Goal: Transaction & Acquisition: Purchase product/service

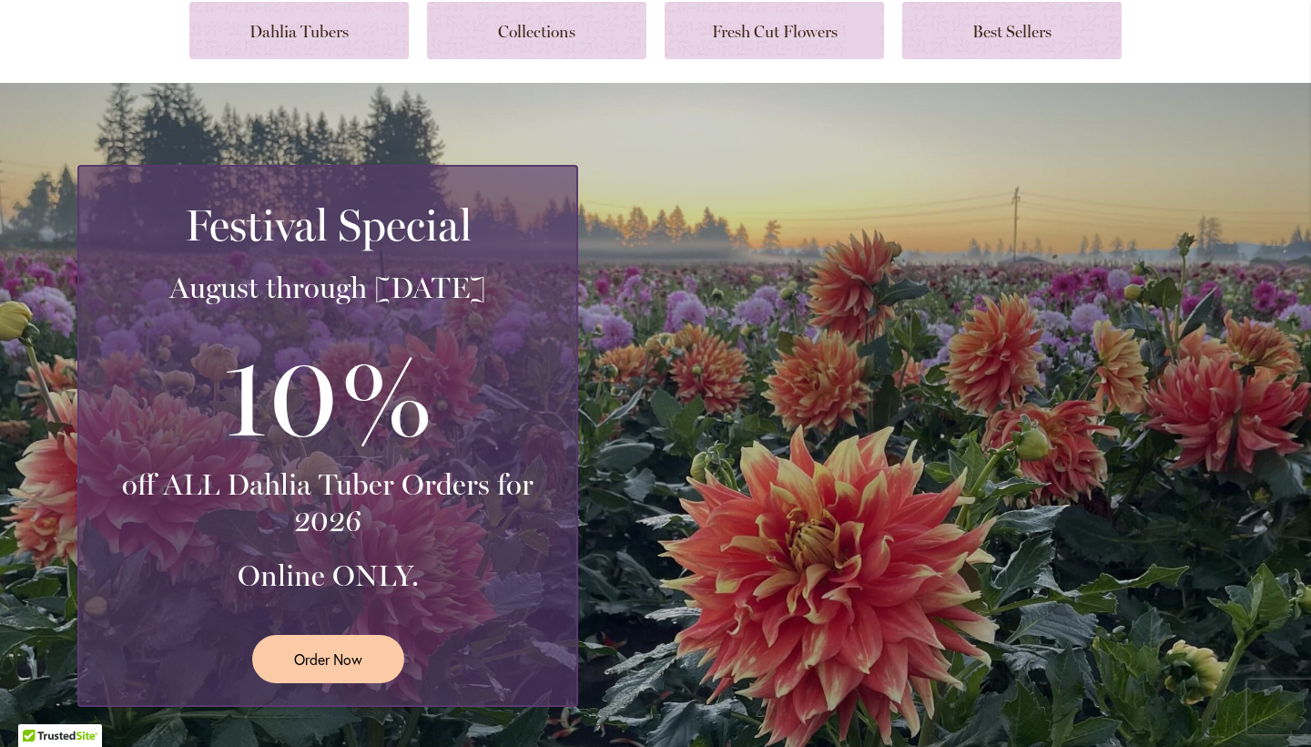
scroll to position [148, 0]
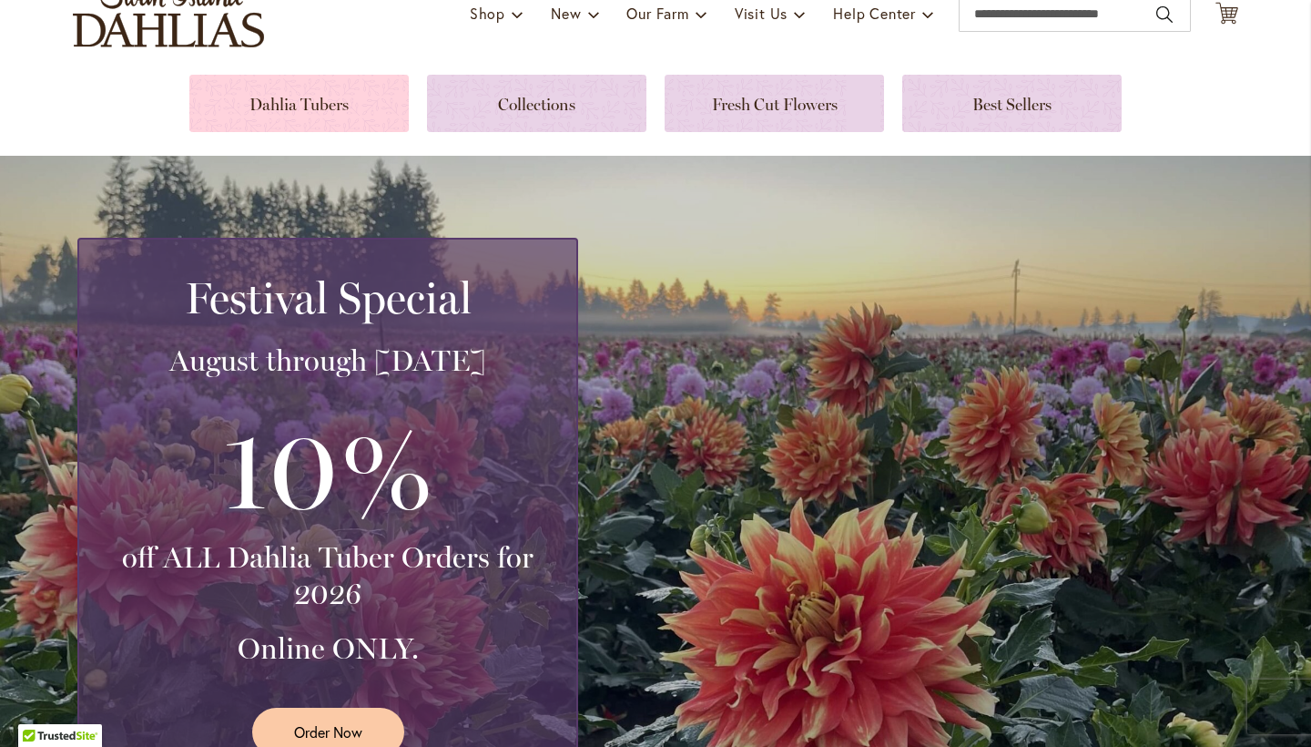
click at [349, 120] on link at bounding box center [298, 103] width 219 height 57
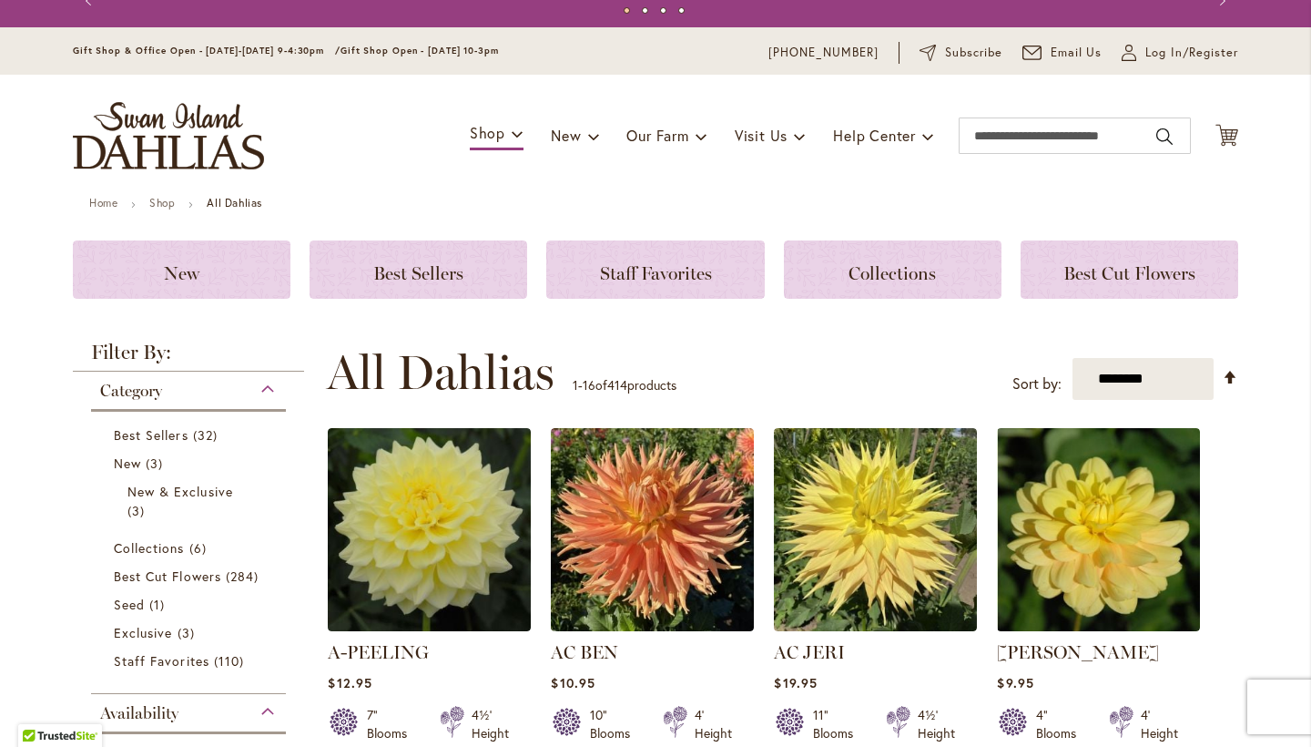
scroll to position [50, 0]
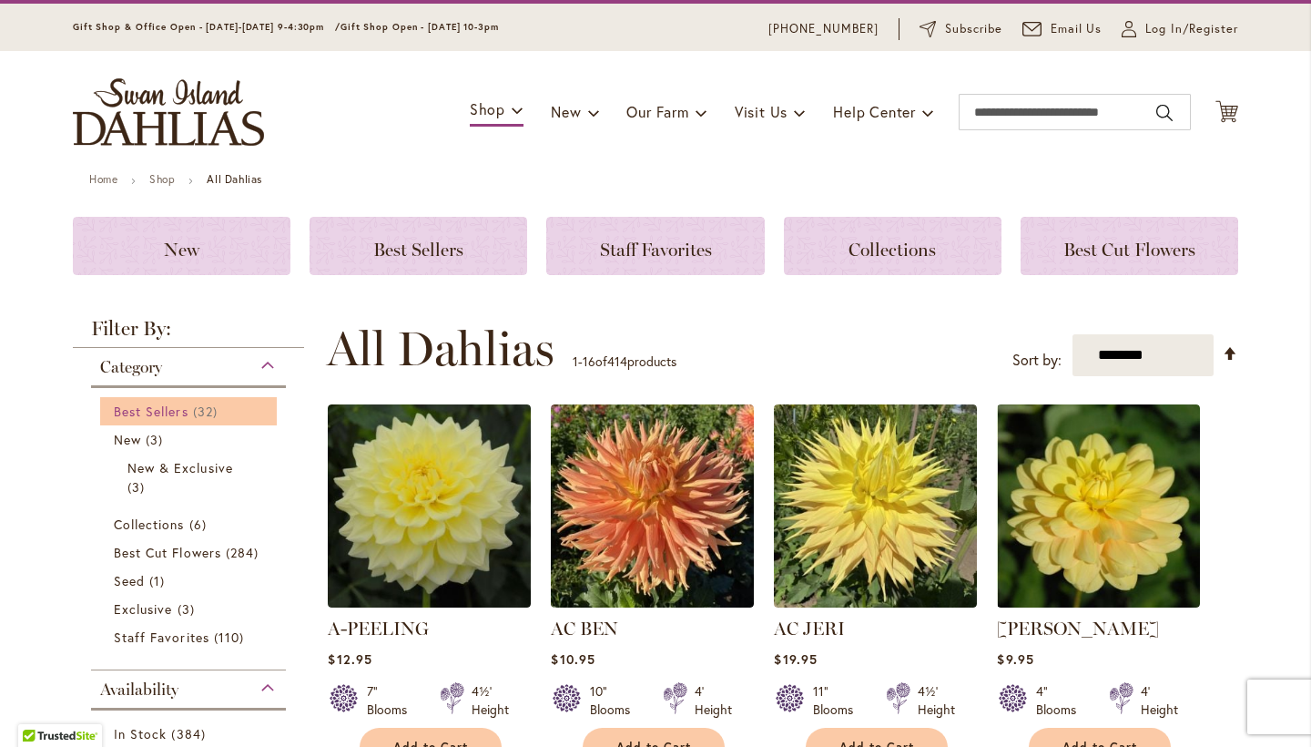
click at [190, 412] on link "Best Sellers 32 items" at bounding box center [191, 411] width 154 height 19
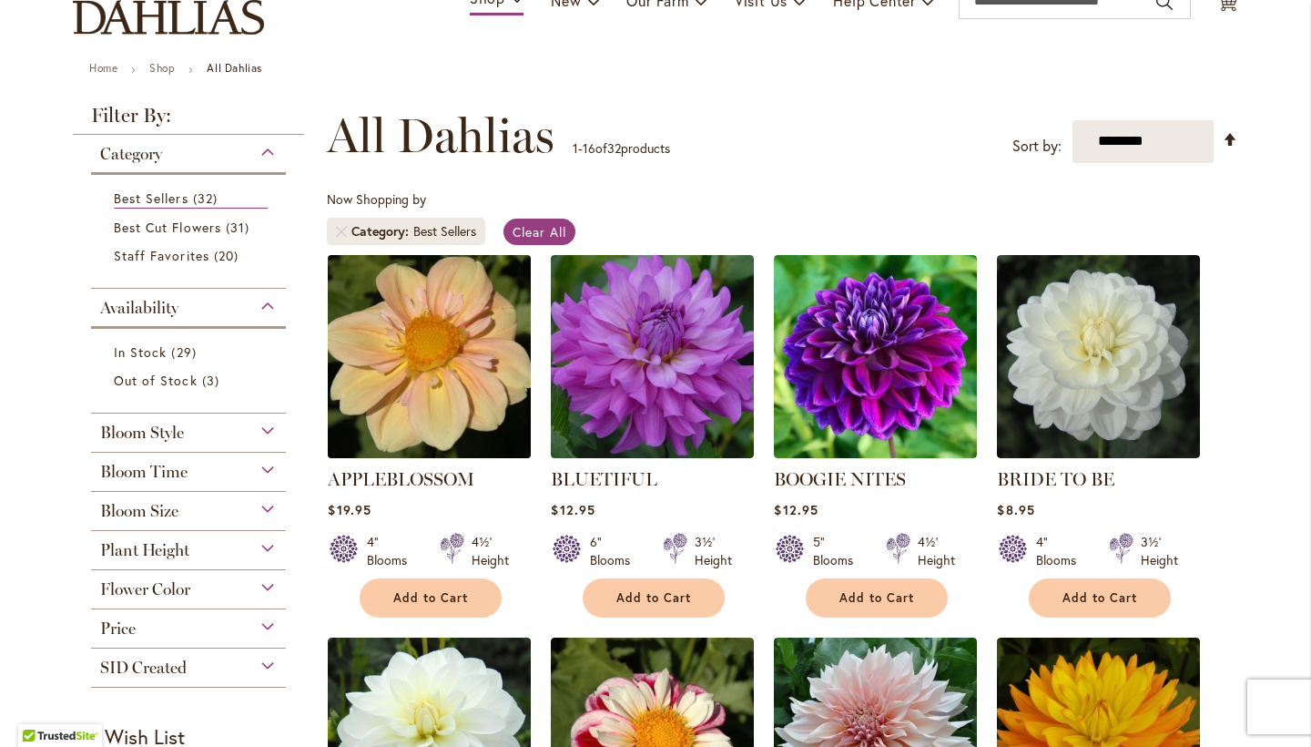
scroll to position [164, 0]
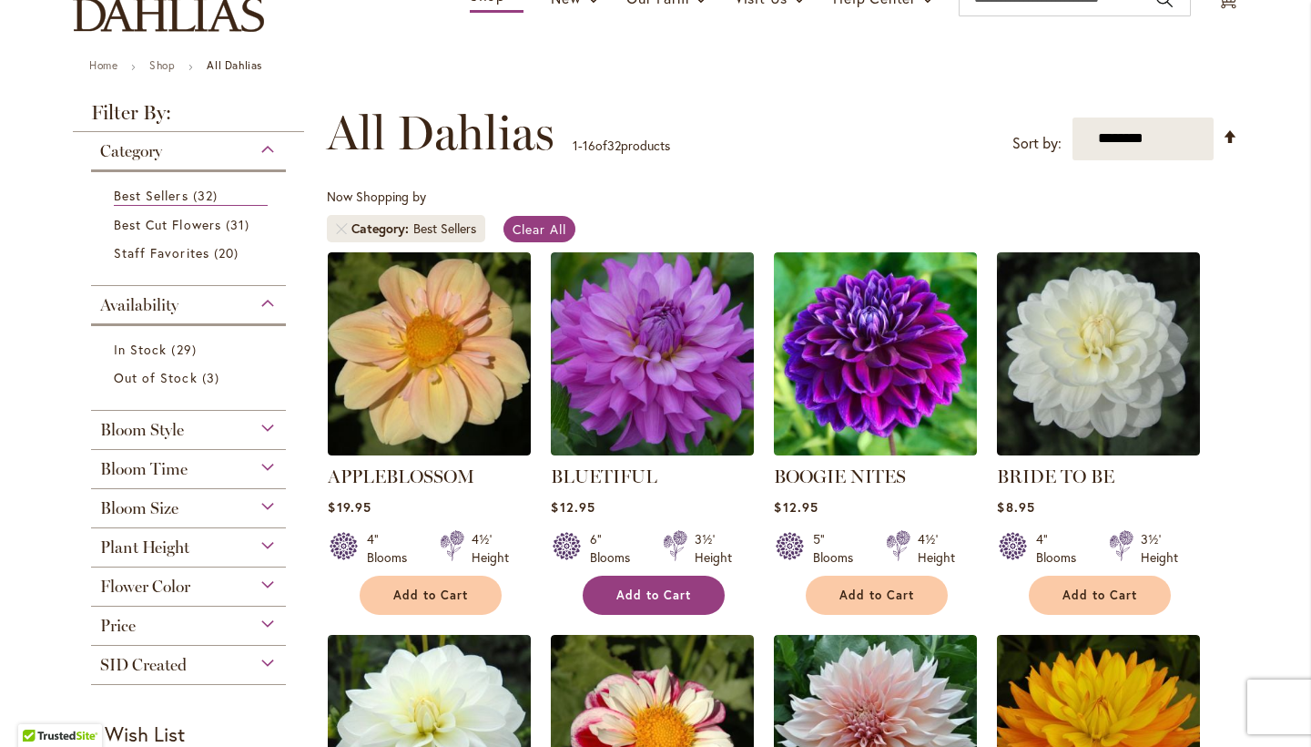
click at [662, 591] on span "Add to Cart" at bounding box center [653, 594] width 75 height 15
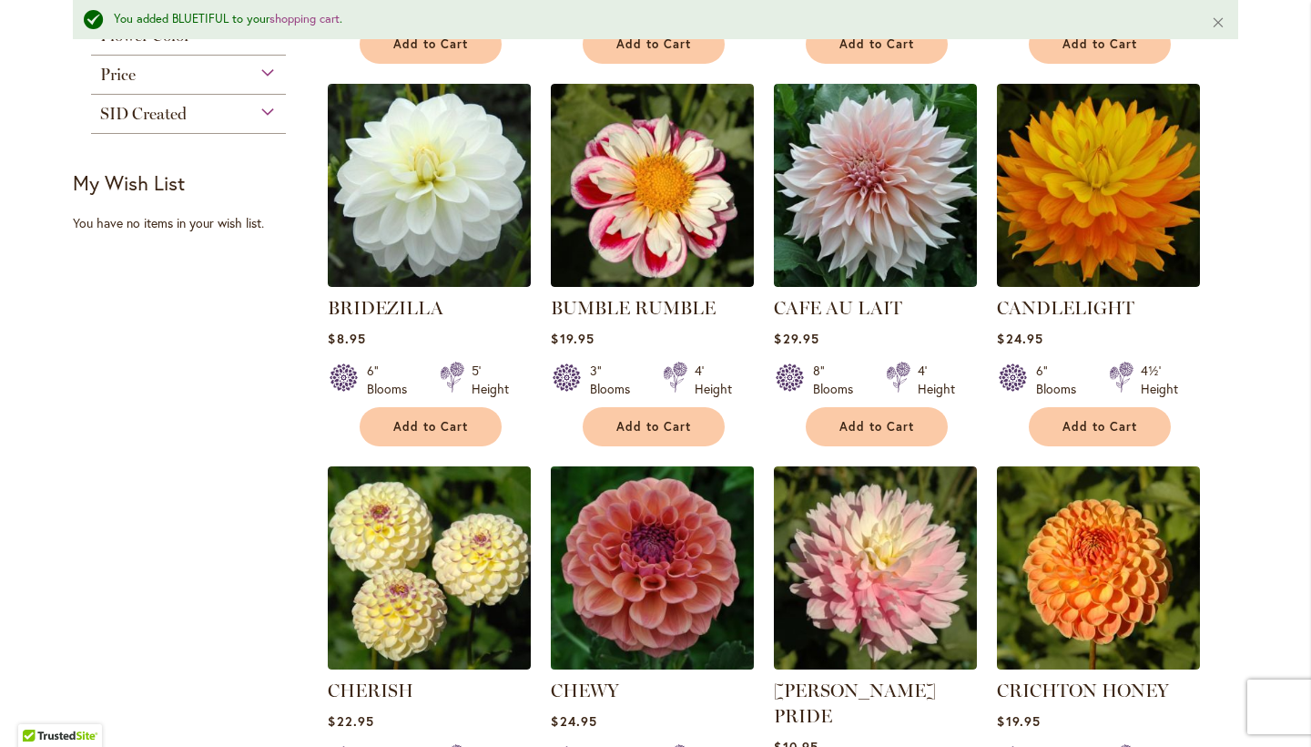
scroll to position [641, 0]
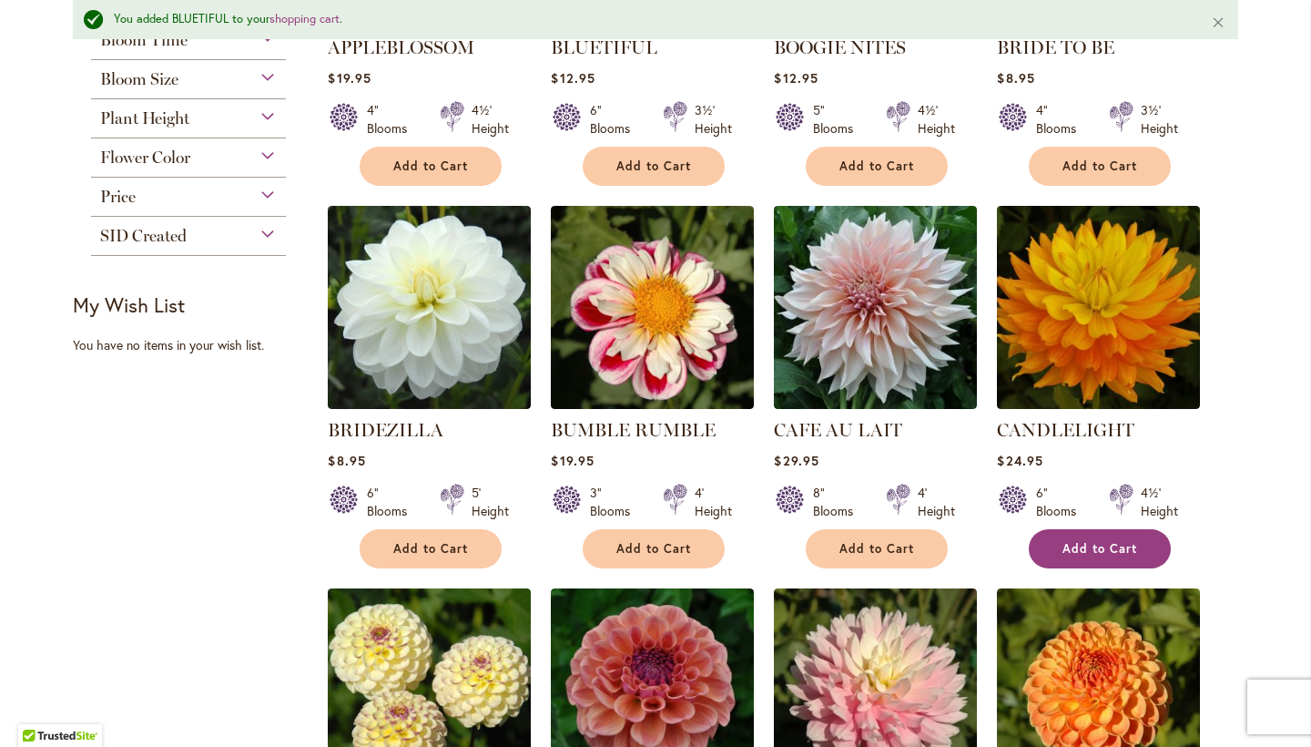
click at [1102, 544] on span "Add to Cart" at bounding box center [1099, 548] width 75 height 15
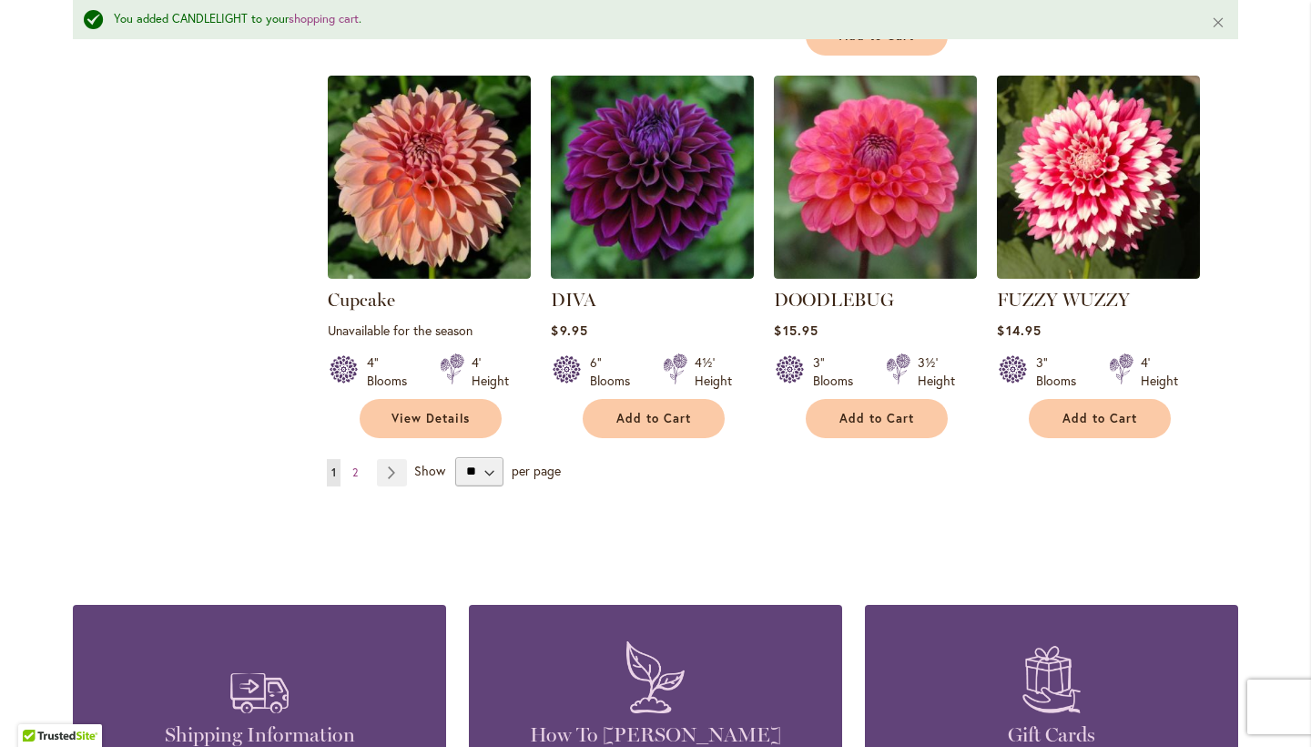
scroll to position [1601, 0]
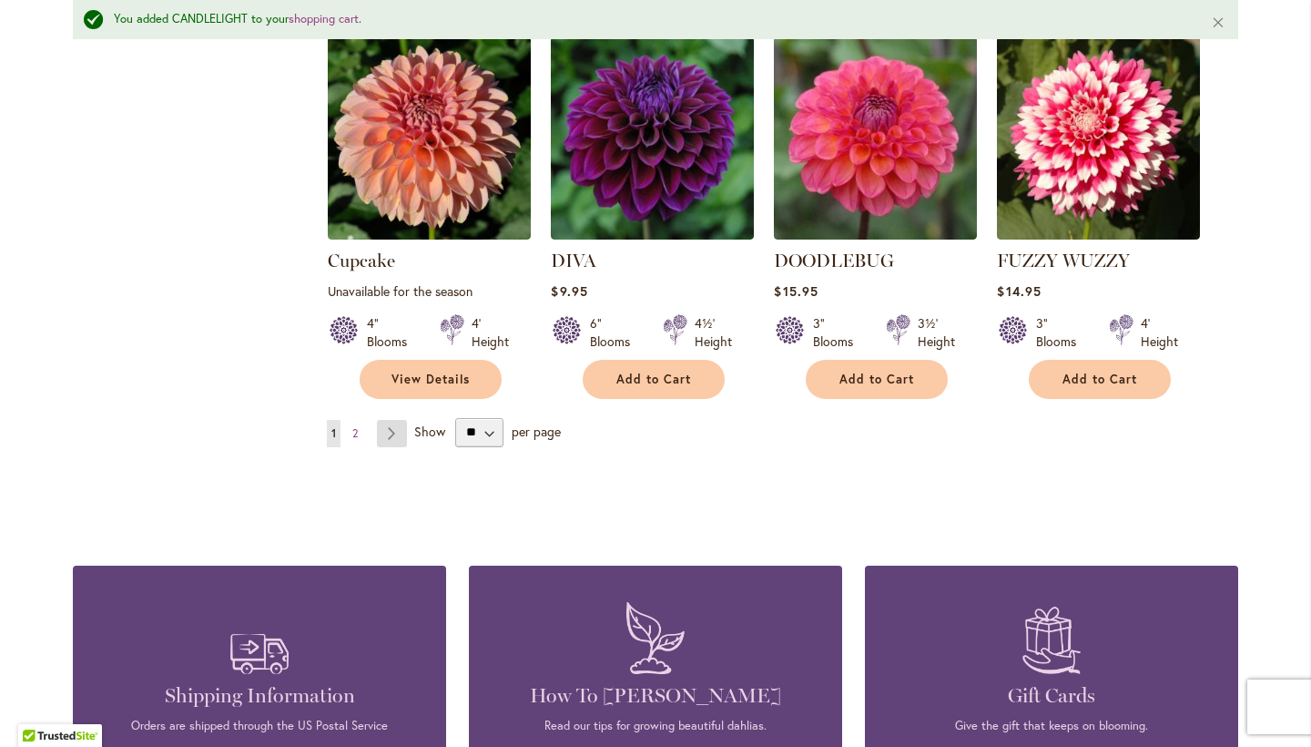
click at [404, 420] on link "Page Next" at bounding box center [392, 433] width 30 height 27
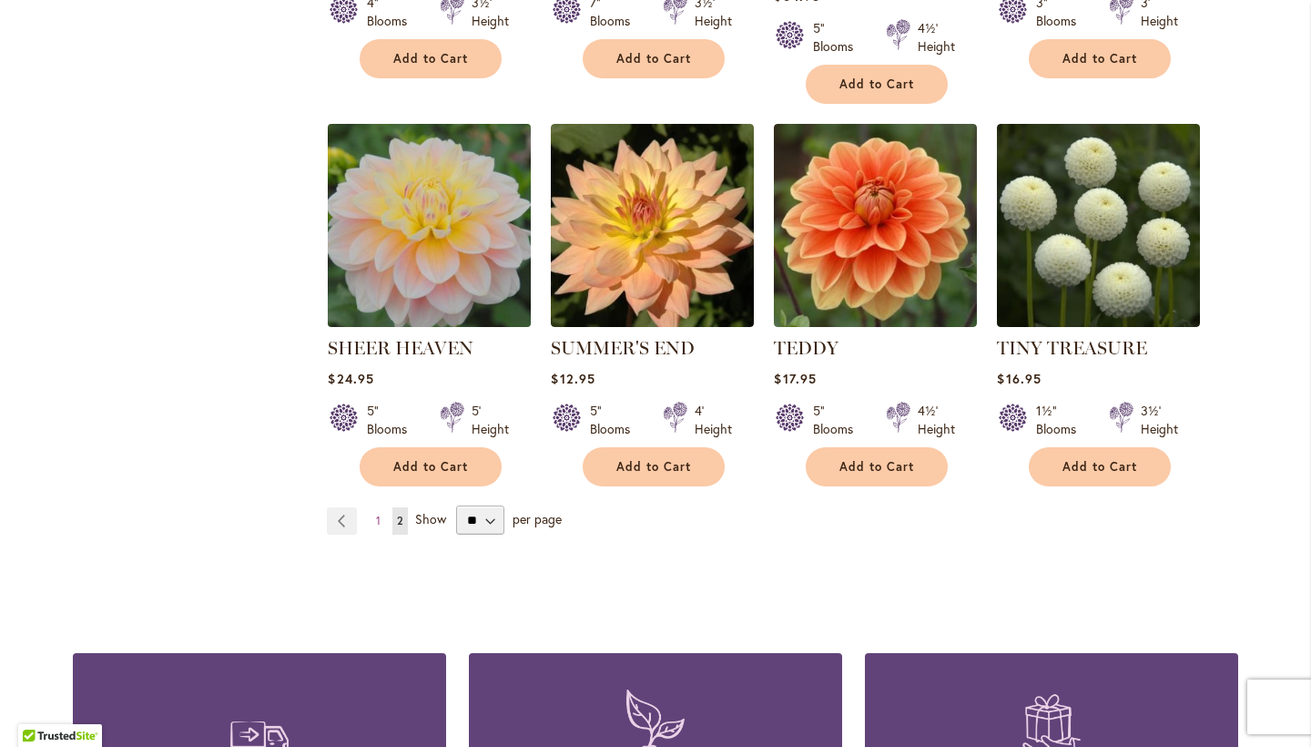
scroll to position [1466, 0]
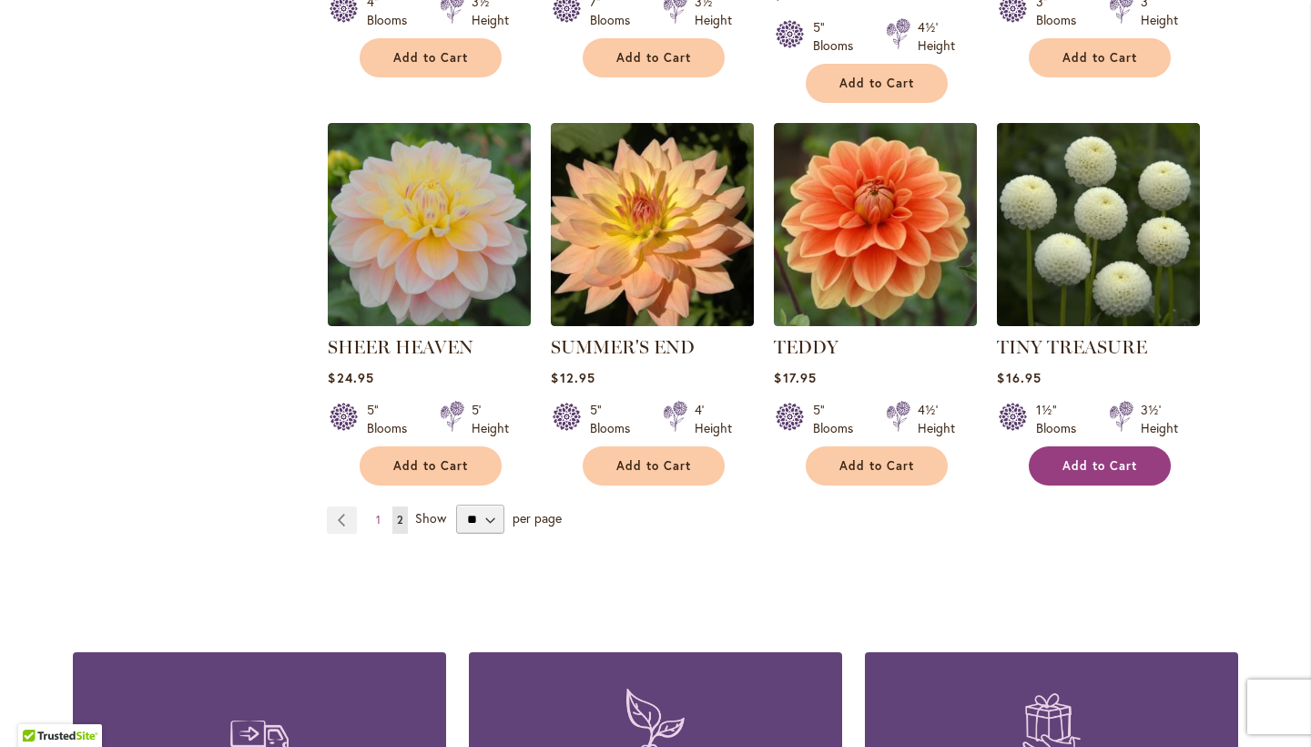
click at [1054, 466] on button "Add to Cart" at bounding box center [1100, 465] width 142 height 39
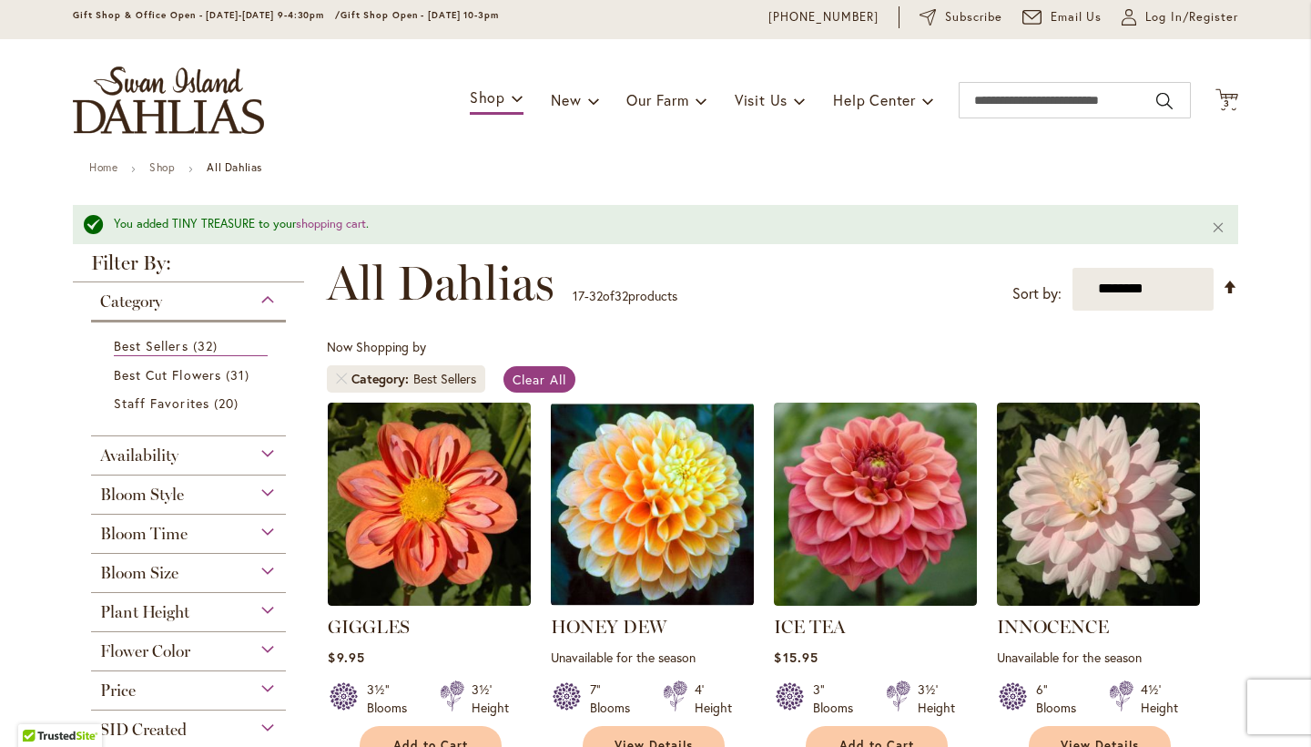
scroll to position [56, 0]
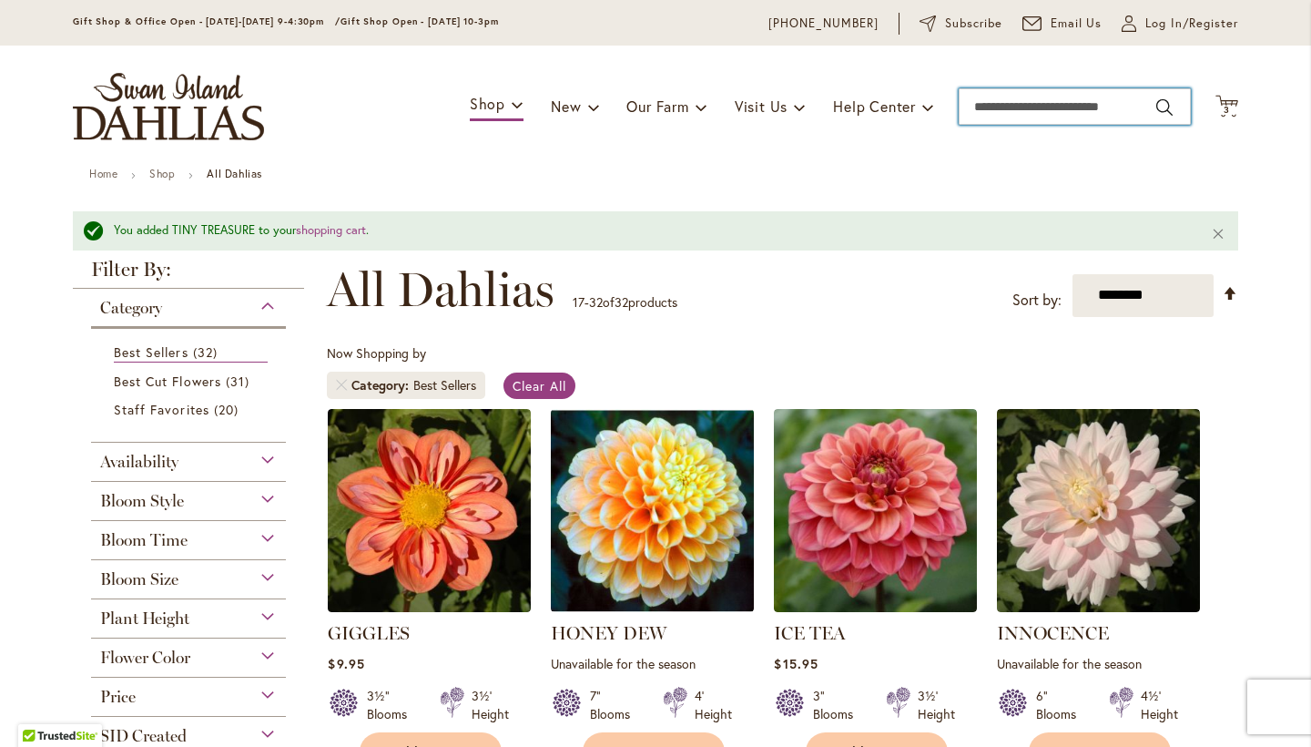
click at [1035, 103] on input "Search" at bounding box center [1075, 106] width 232 height 36
type input "**"
click at [1167, 115] on input "**" at bounding box center [1075, 106] width 232 height 36
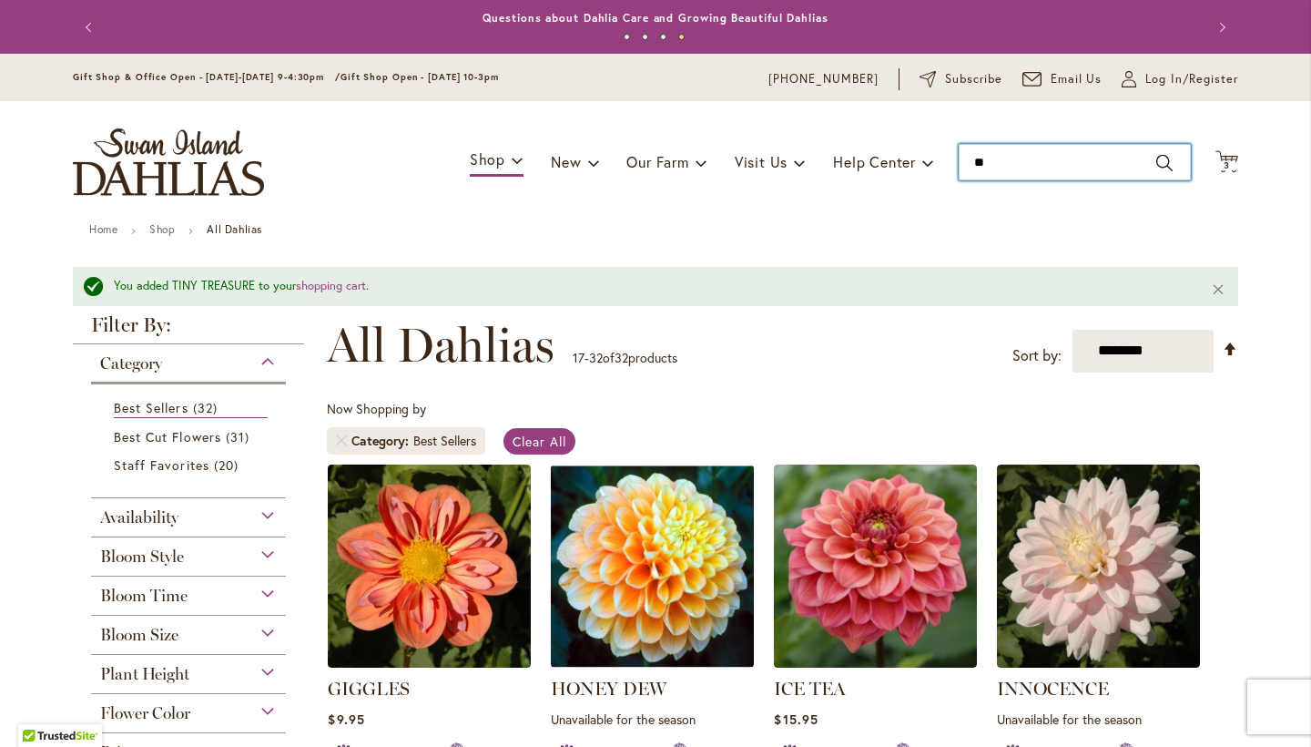
scroll to position [0, 0]
click at [1024, 162] on input "**" at bounding box center [1075, 162] width 232 height 36
click at [1168, 162] on input "**" at bounding box center [1075, 162] width 232 height 36
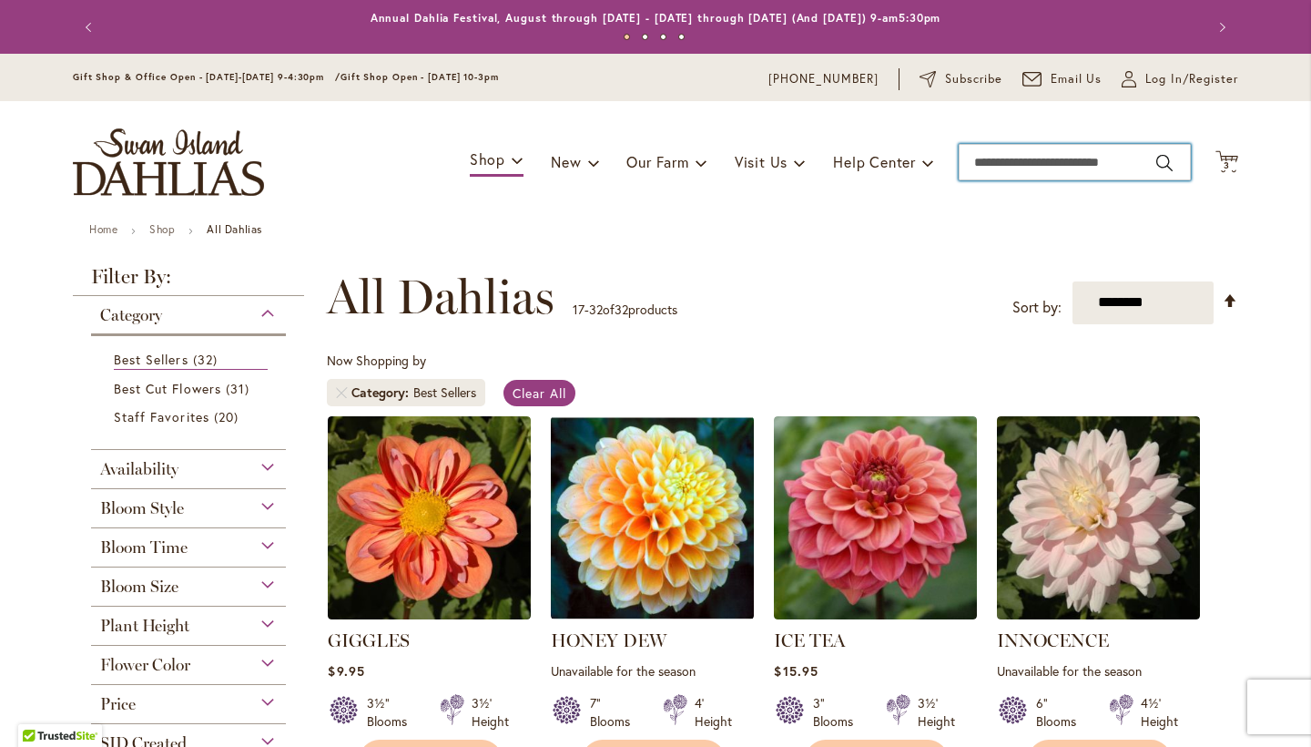
click at [1012, 171] on input "Search" at bounding box center [1075, 162] width 232 height 36
click at [1015, 158] on input "Search" at bounding box center [1075, 162] width 232 height 36
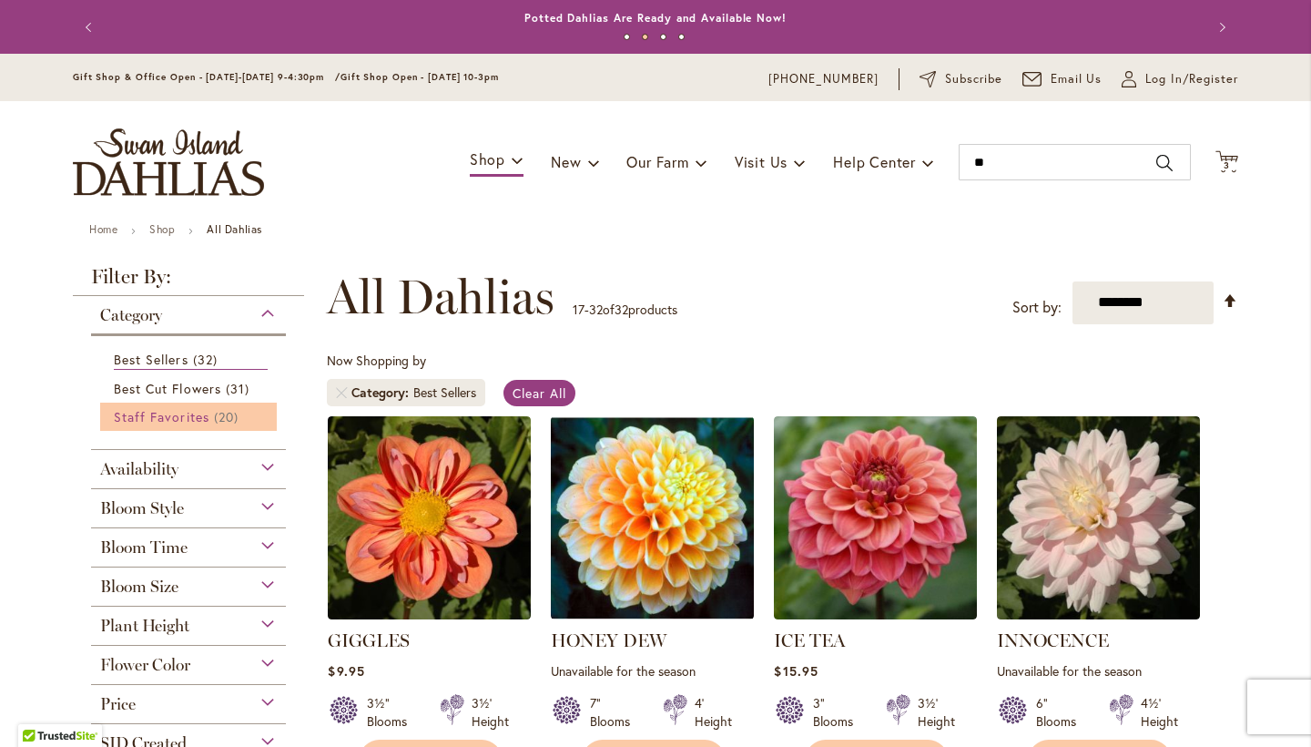
click at [193, 411] on span "Staff Favorites" at bounding box center [162, 416] width 96 height 17
type input "**"
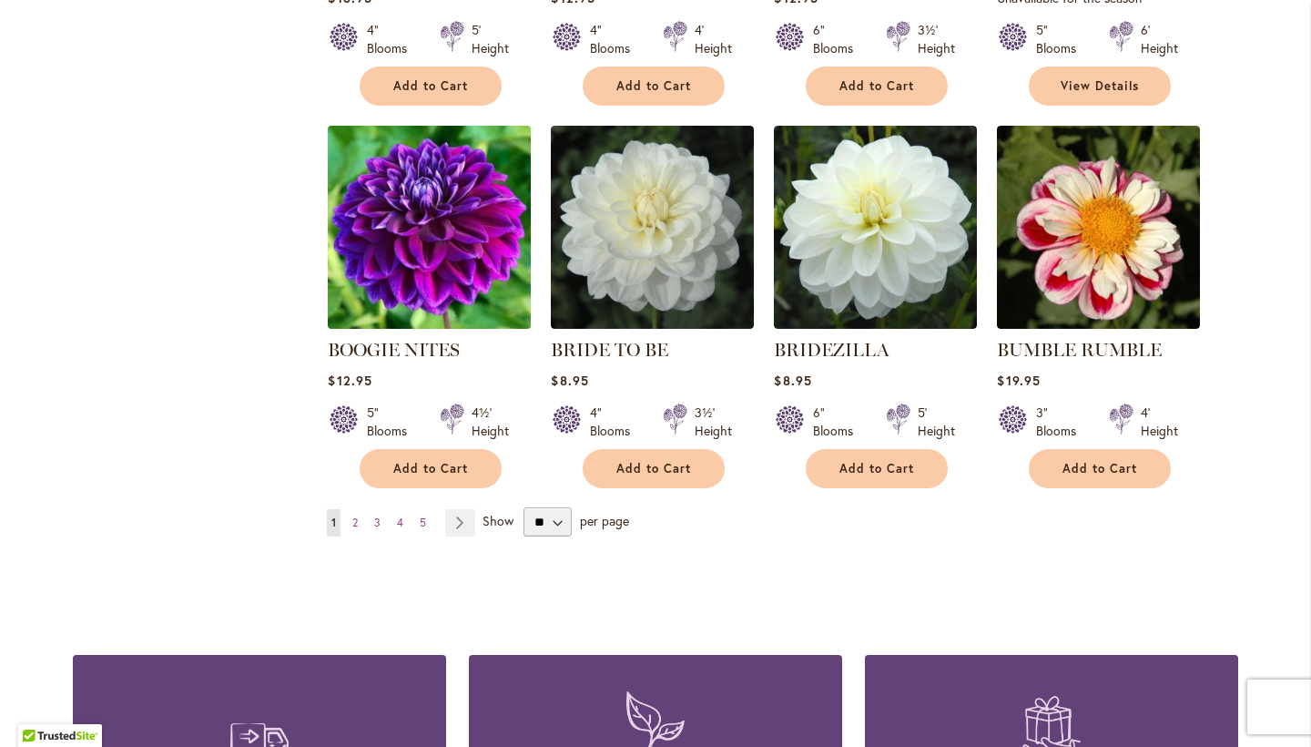
scroll to position [1439, 0]
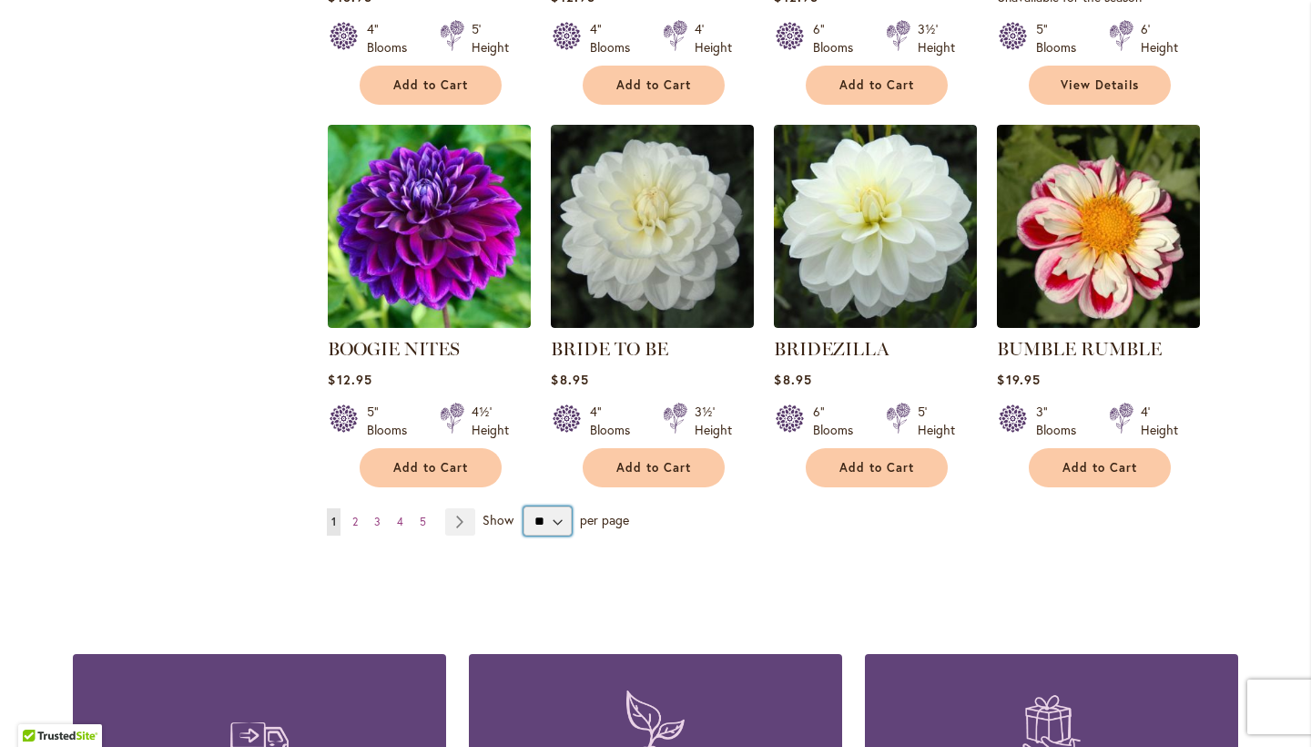
select select "**"
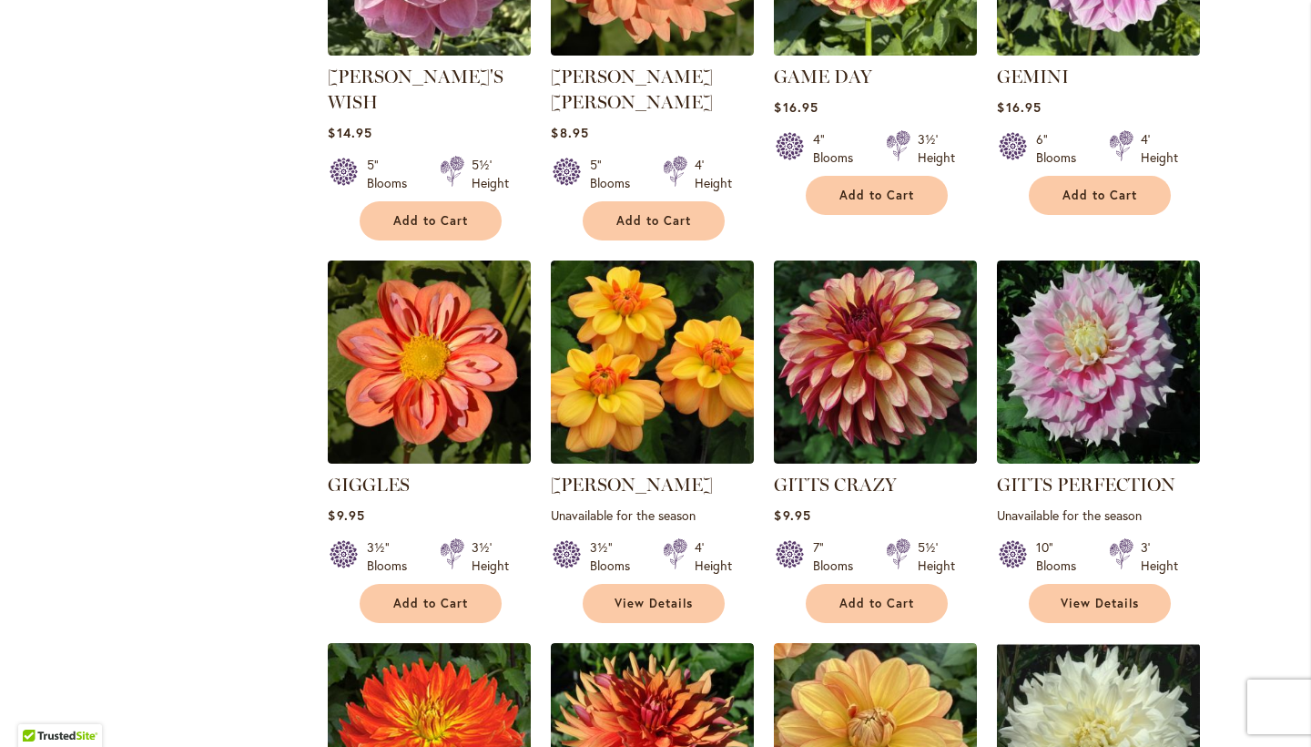
scroll to position [4889, 0]
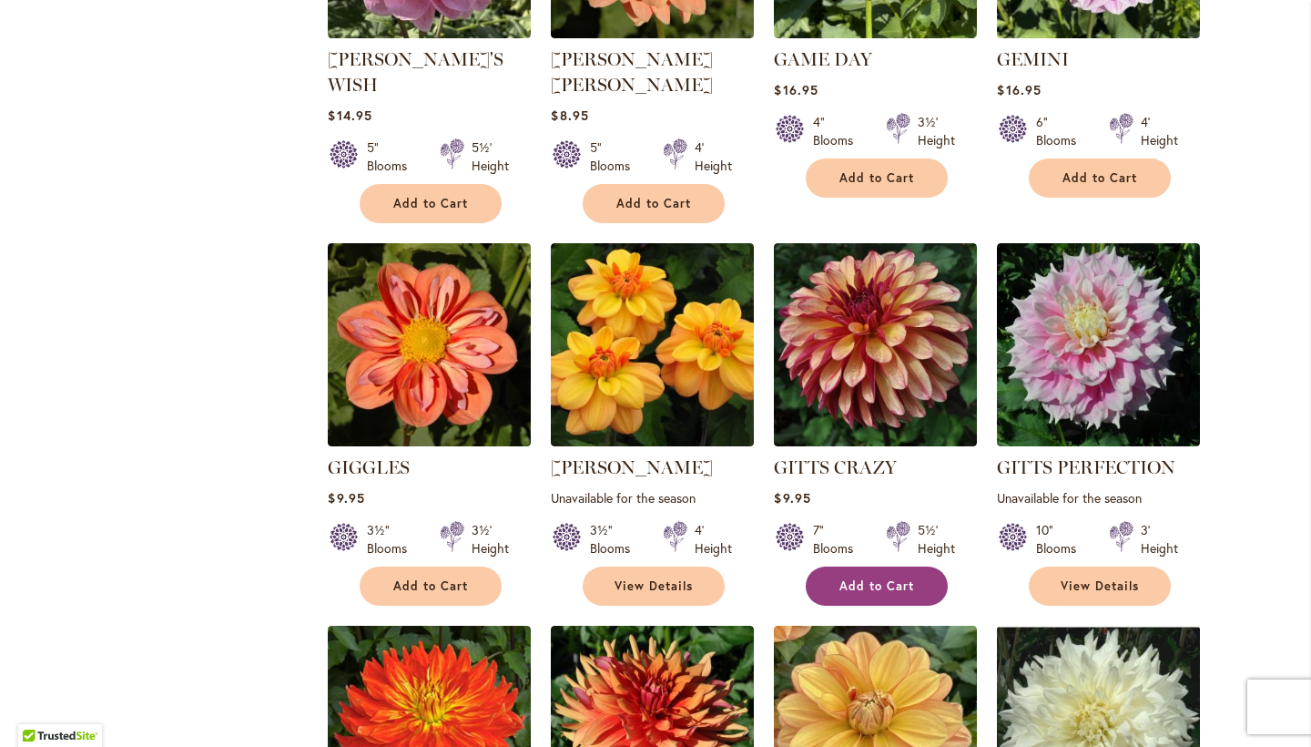
click at [877, 578] on span "Add to Cart" at bounding box center [876, 585] width 75 height 15
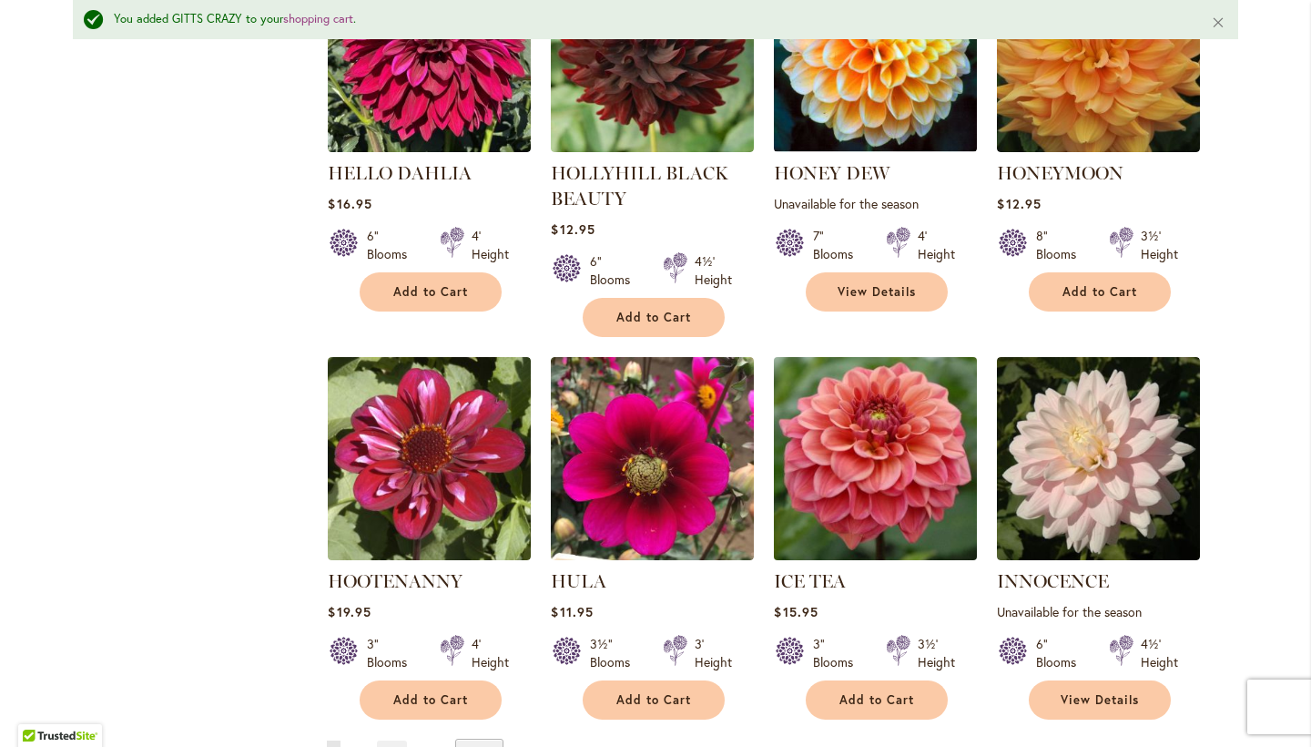
scroll to position [6000, 0]
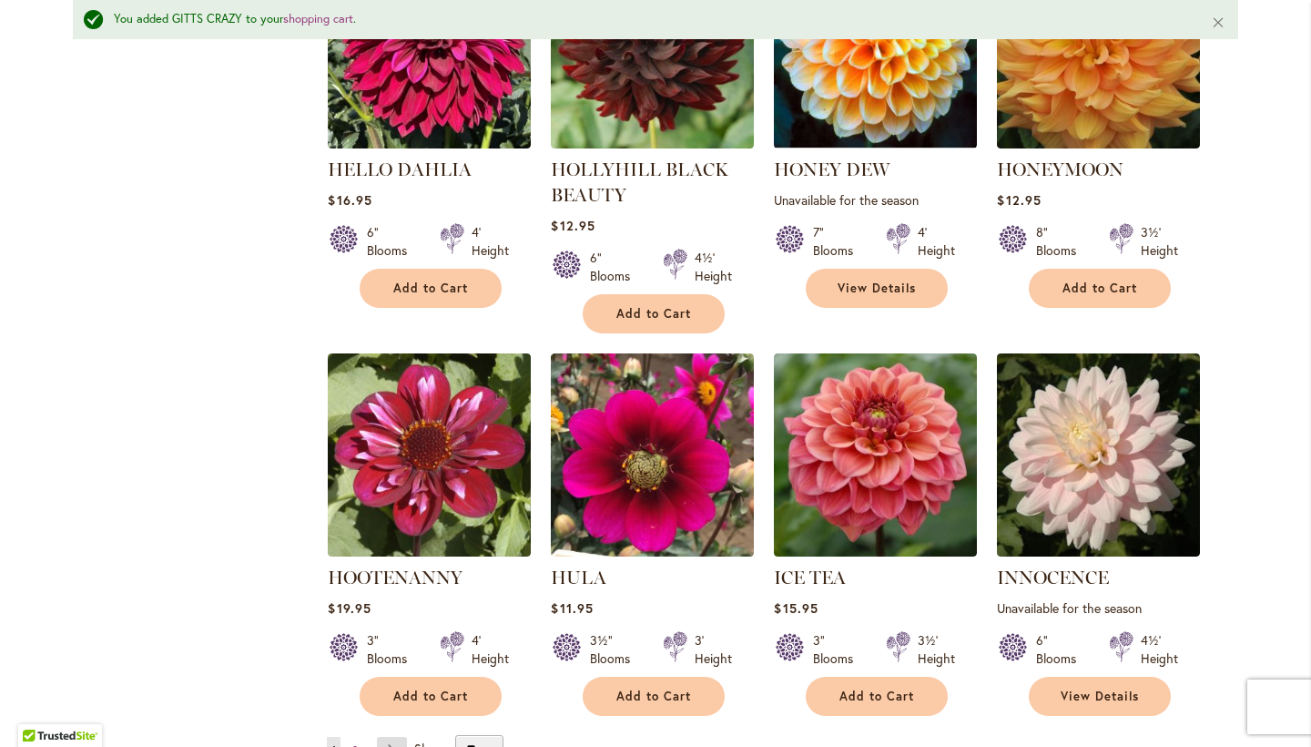
click at [402, 737] on link "Page Next" at bounding box center [392, 750] width 30 height 27
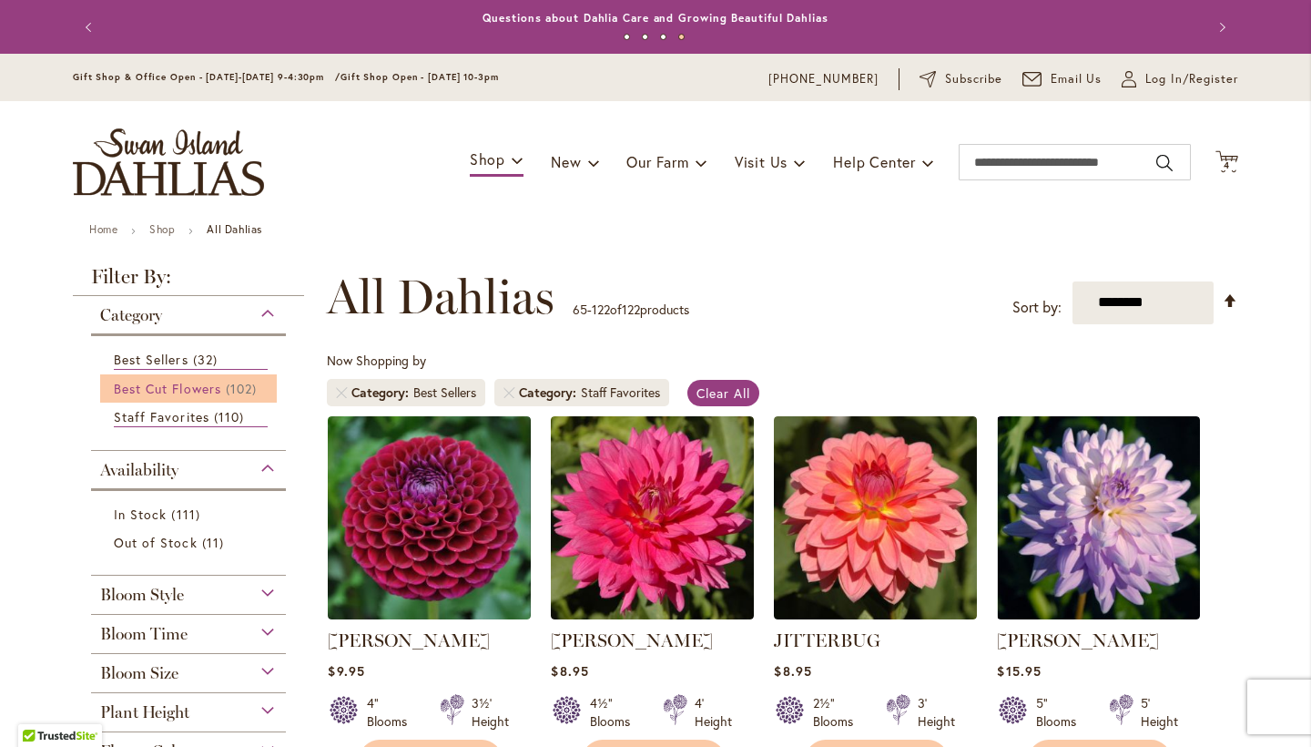
click at [200, 390] on span "Best Cut Flowers" at bounding box center [167, 388] width 107 height 17
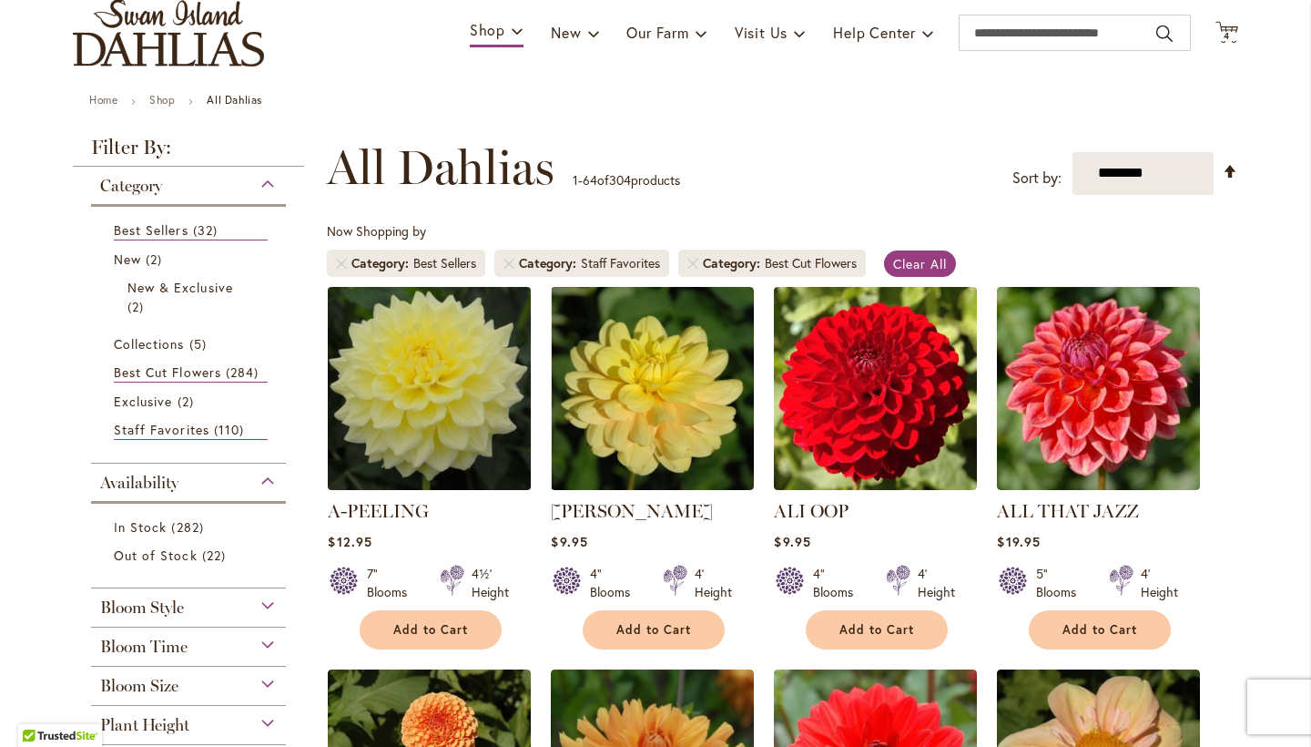
scroll to position [169, 0]
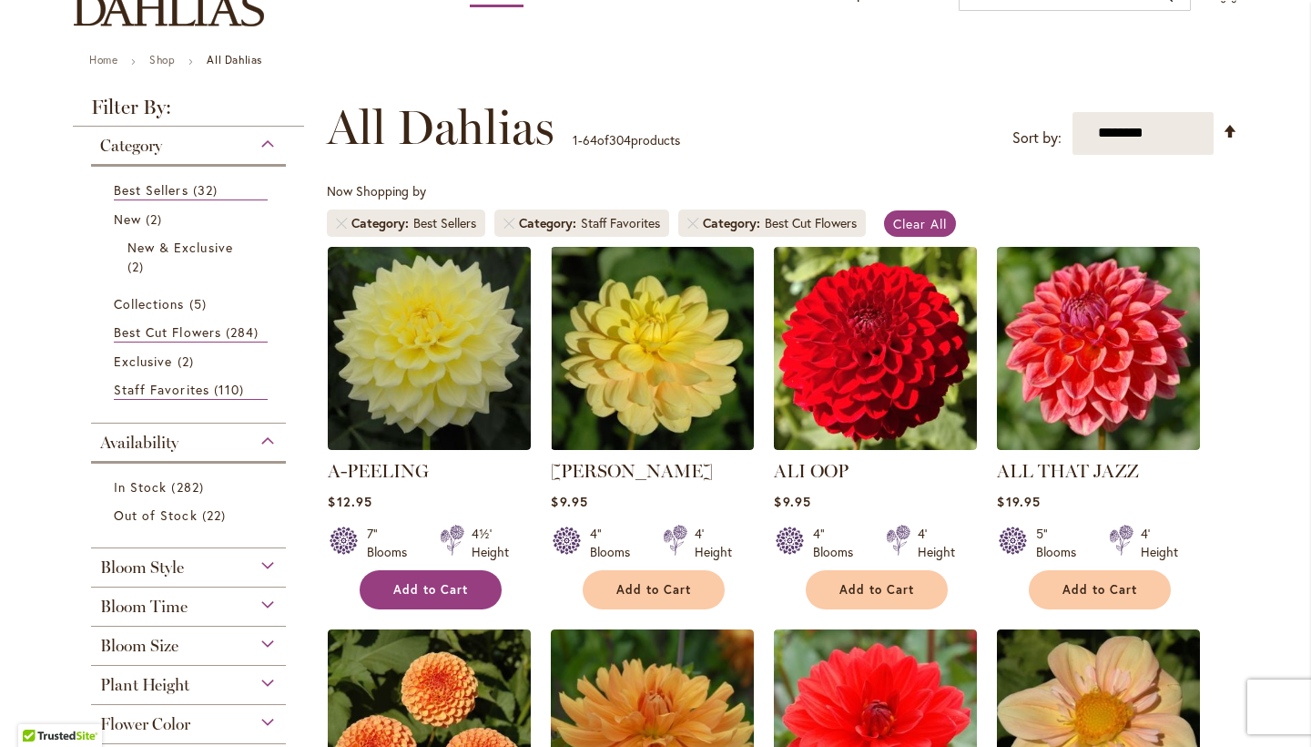
click at [450, 605] on button "Add to Cart" at bounding box center [431, 589] width 142 height 39
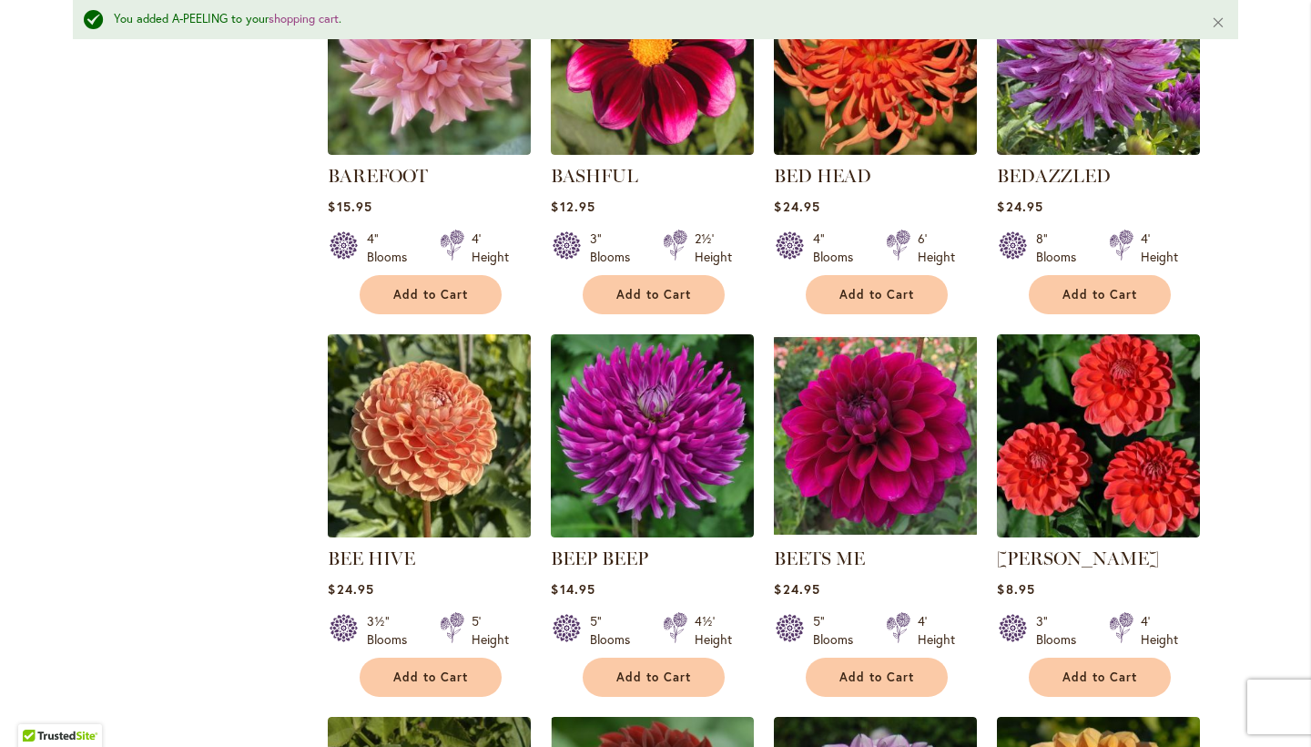
scroll to position [1682, 0]
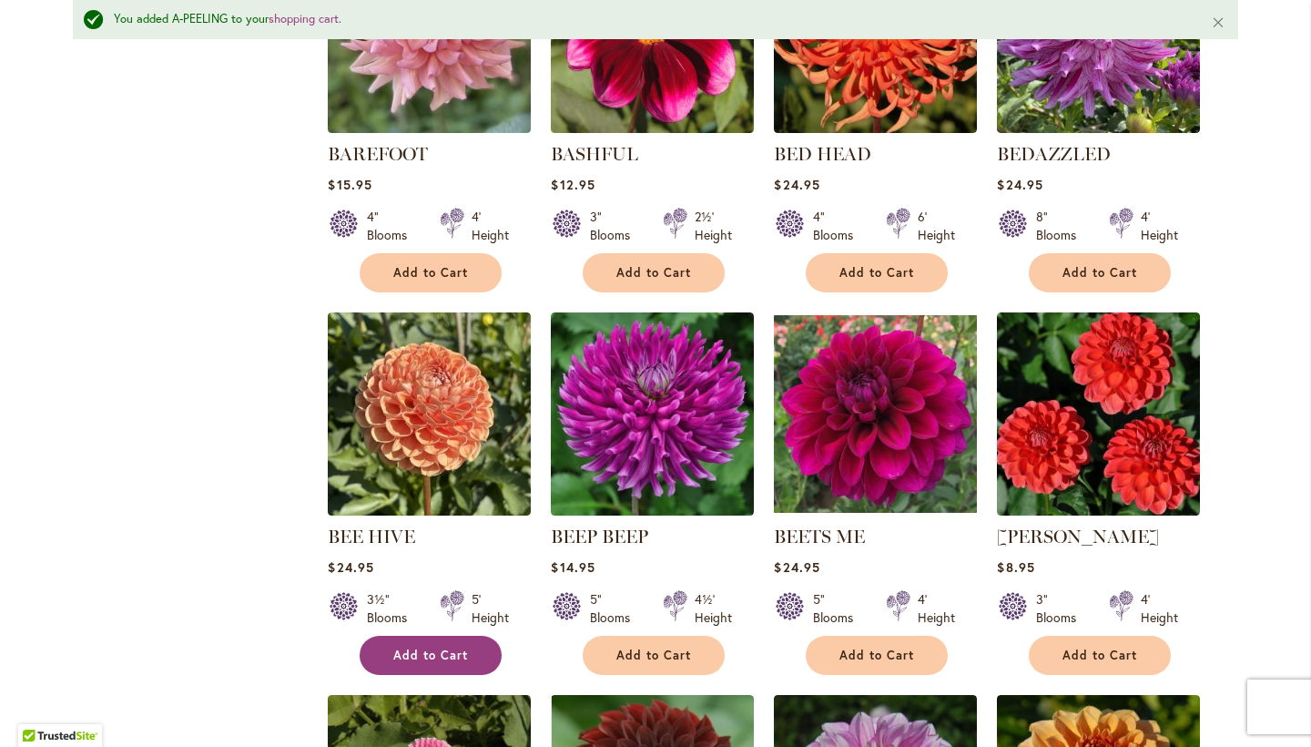
click at [423, 658] on button "Add to Cart" at bounding box center [431, 654] width 142 height 39
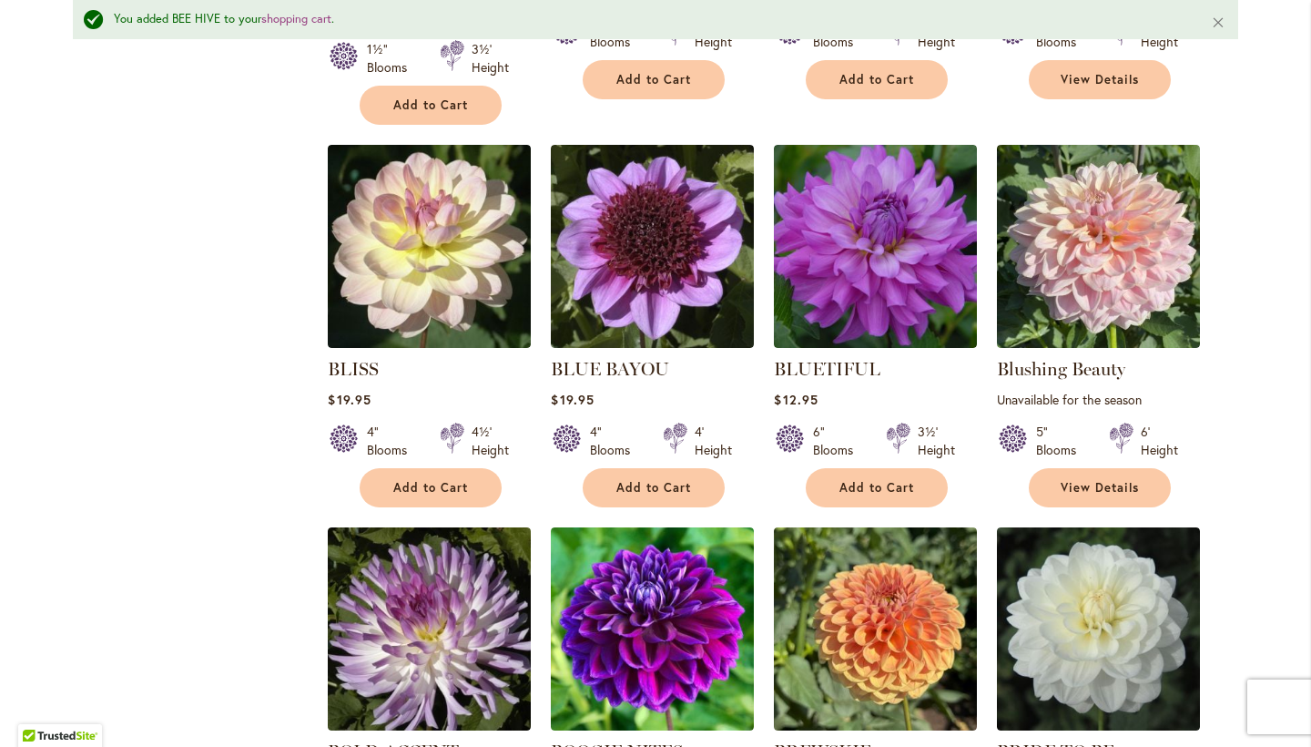
scroll to position [2630, 0]
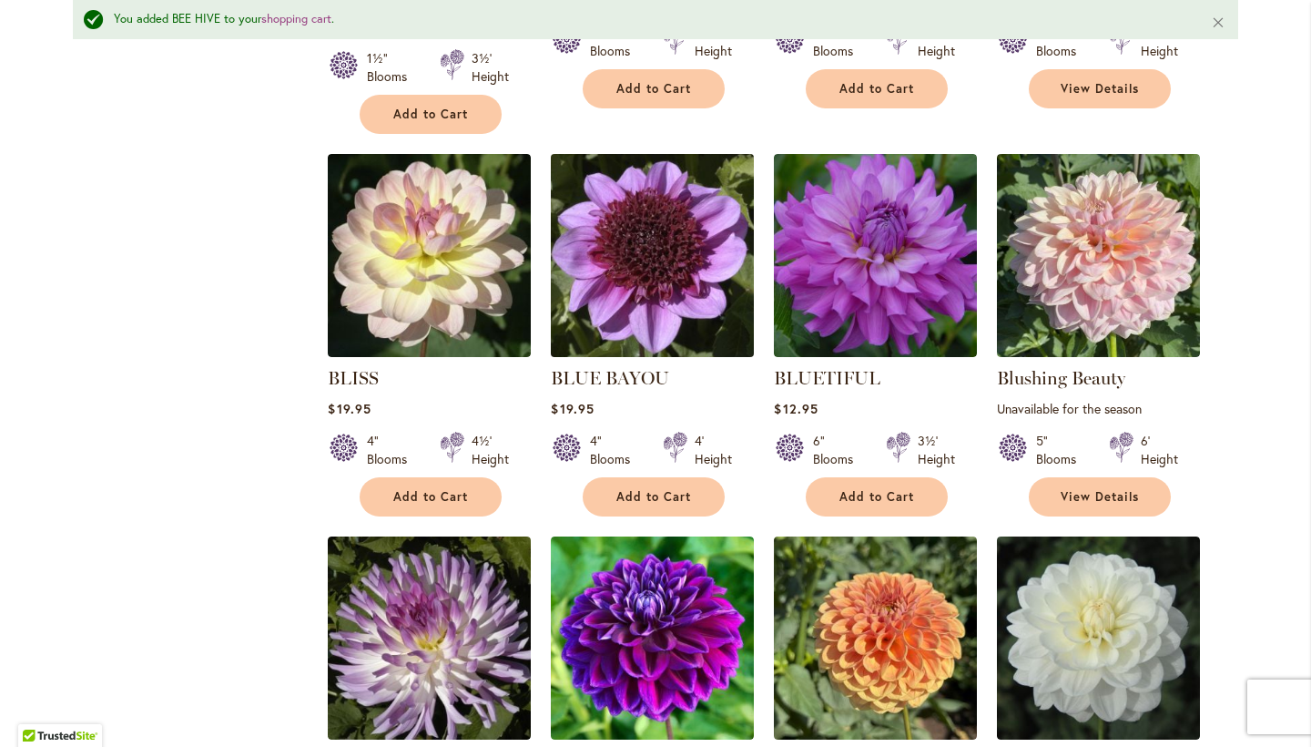
click at [680, 290] on img at bounding box center [652, 254] width 213 height 213
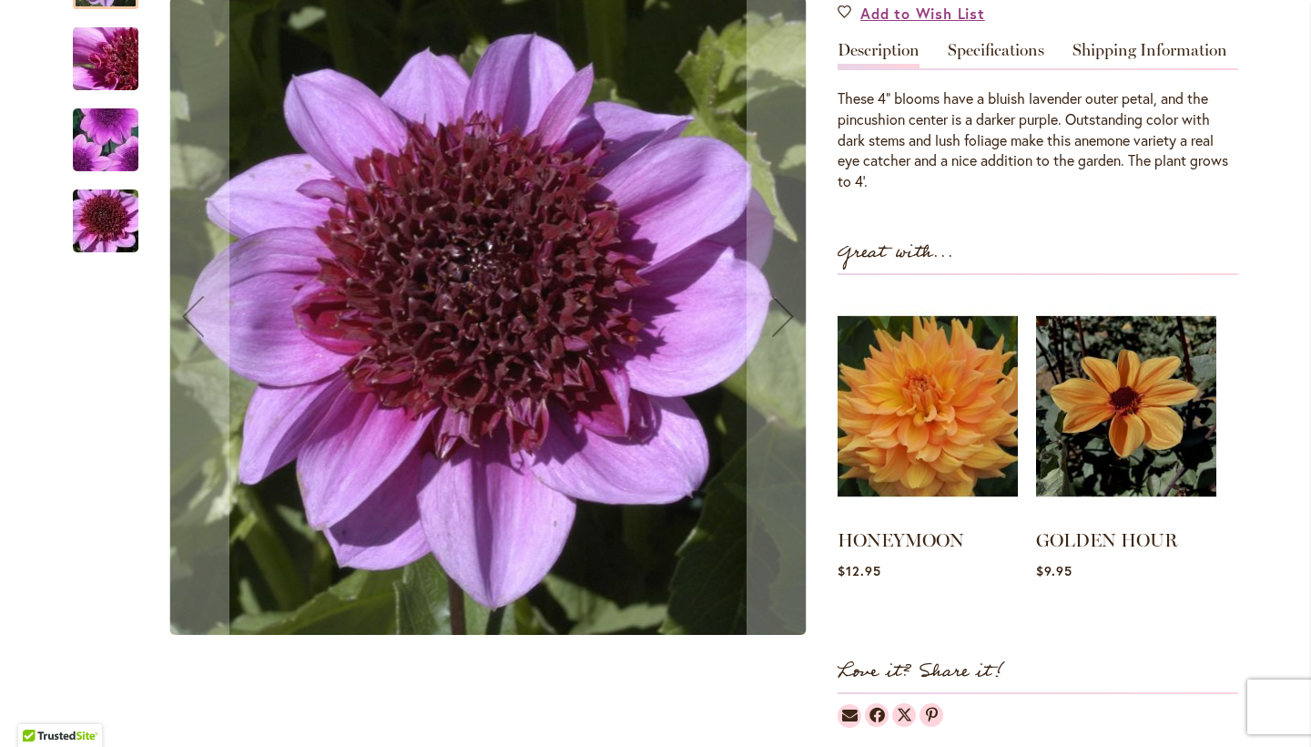
scroll to position [529, 0]
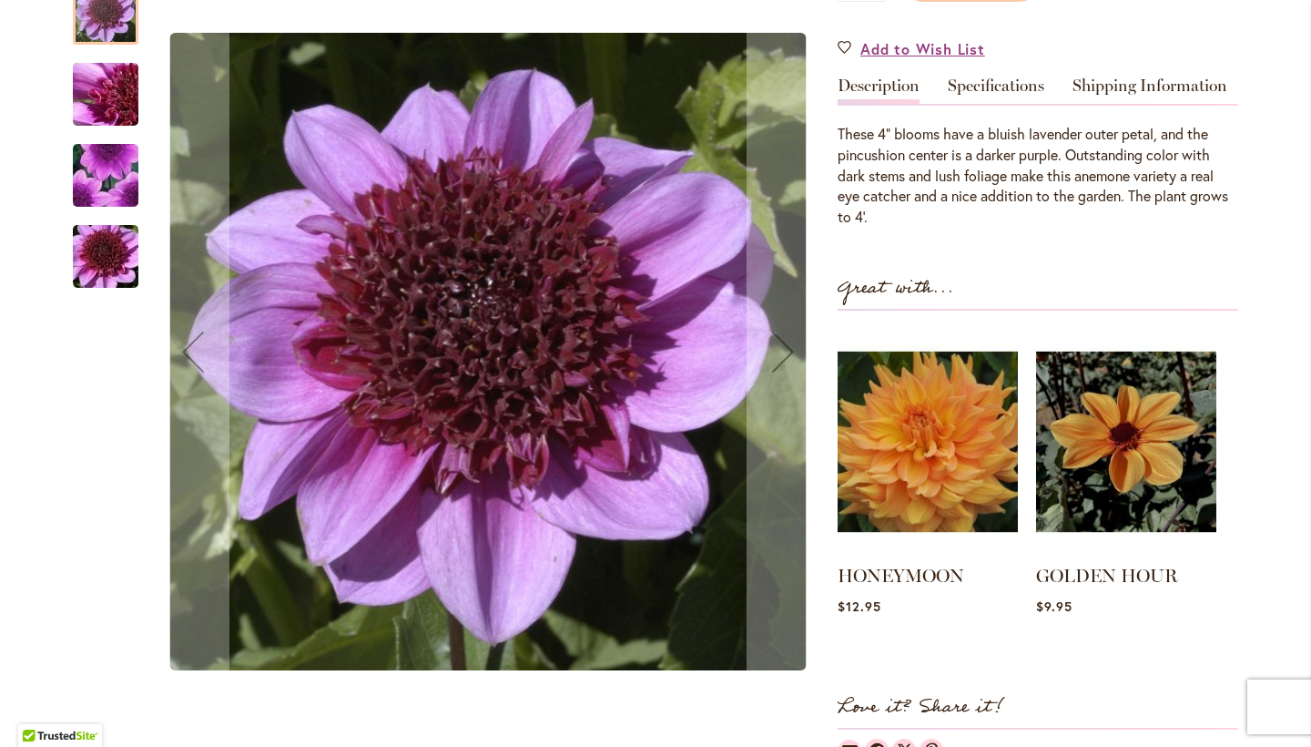
click at [126, 86] on img "BLUE BAYOU" at bounding box center [105, 94] width 131 height 98
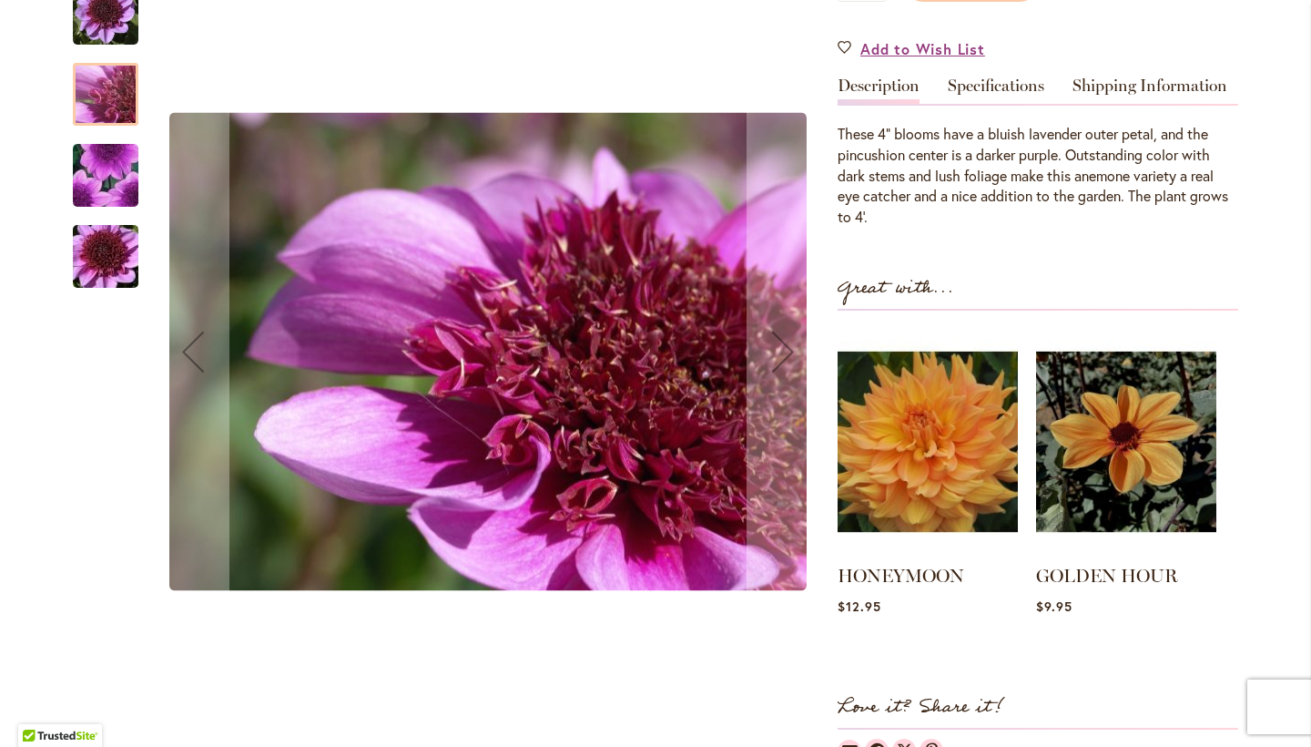
click at [108, 187] on img "BLUE BAYOU" at bounding box center [105, 175] width 129 height 126
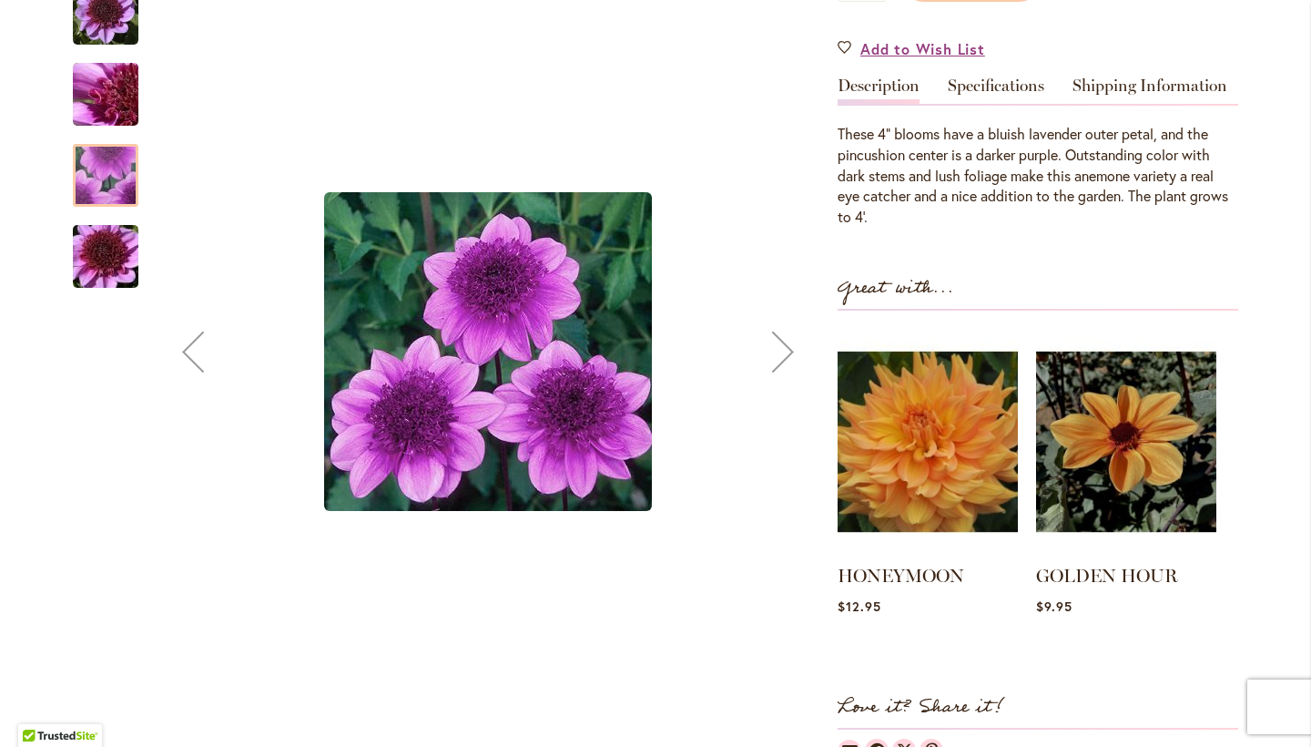
click at [109, 244] on img "BLUE BAYOU" at bounding box center [105, 255] width 131 height 87
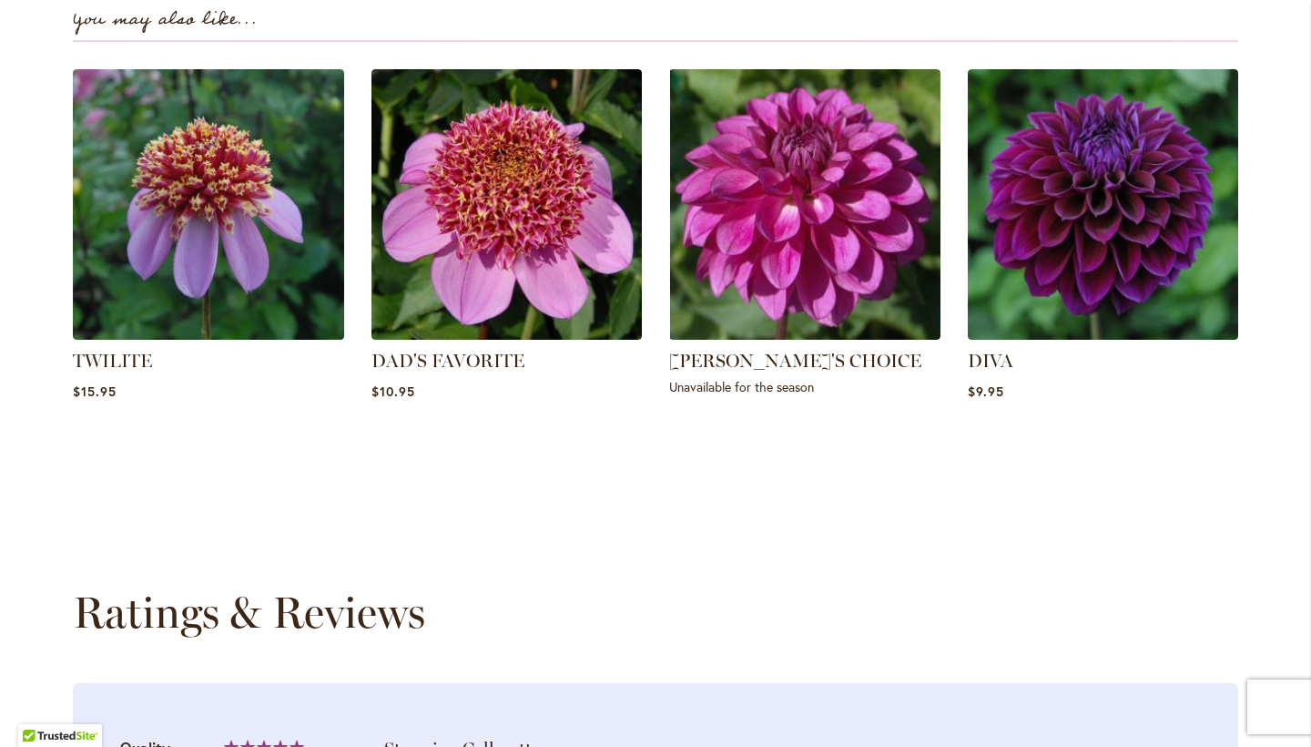
scroll to position [1319, 0]
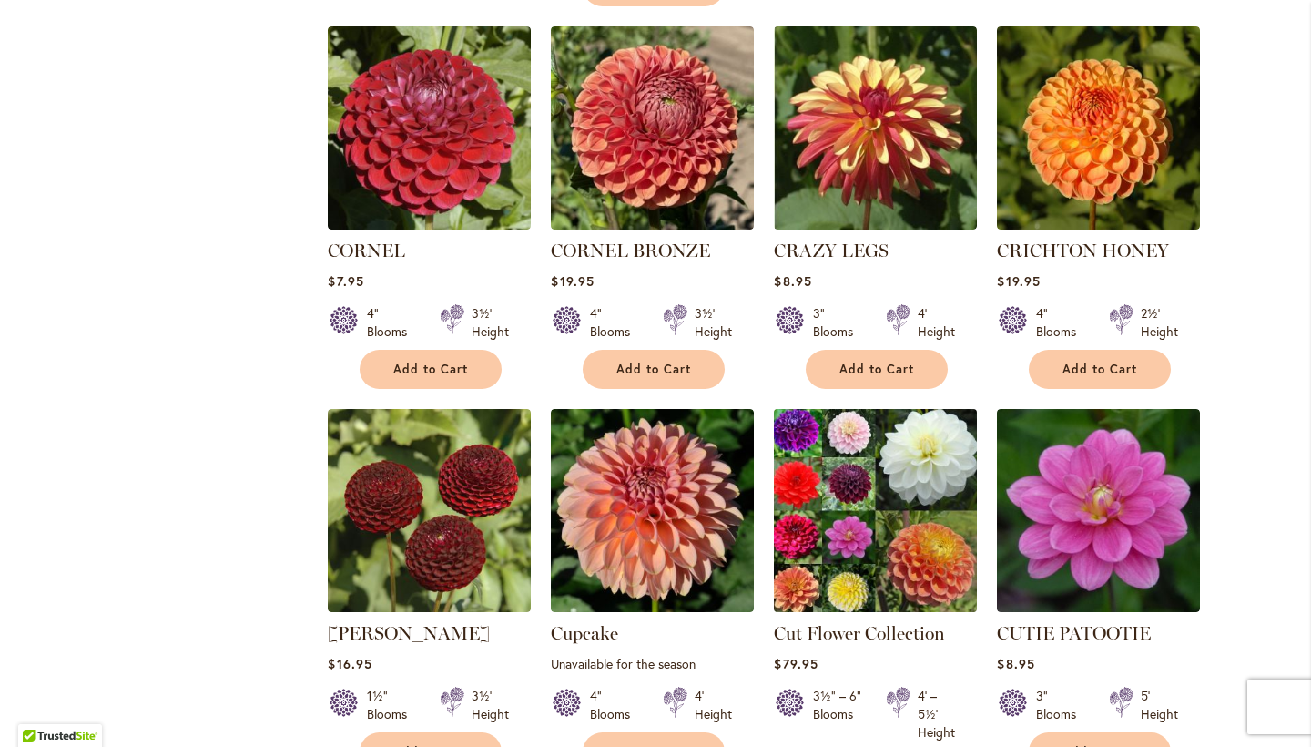
scroll to position [5876, 0]
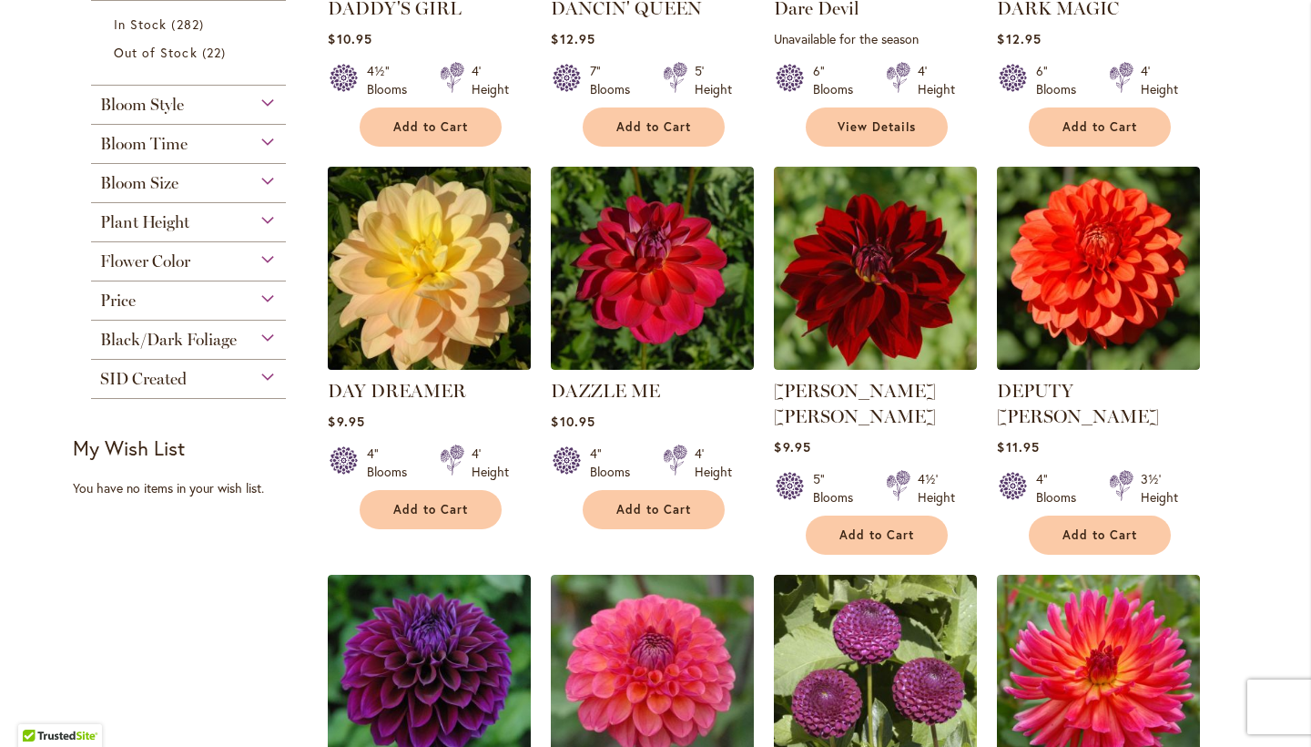
scroll to position [654, 0]
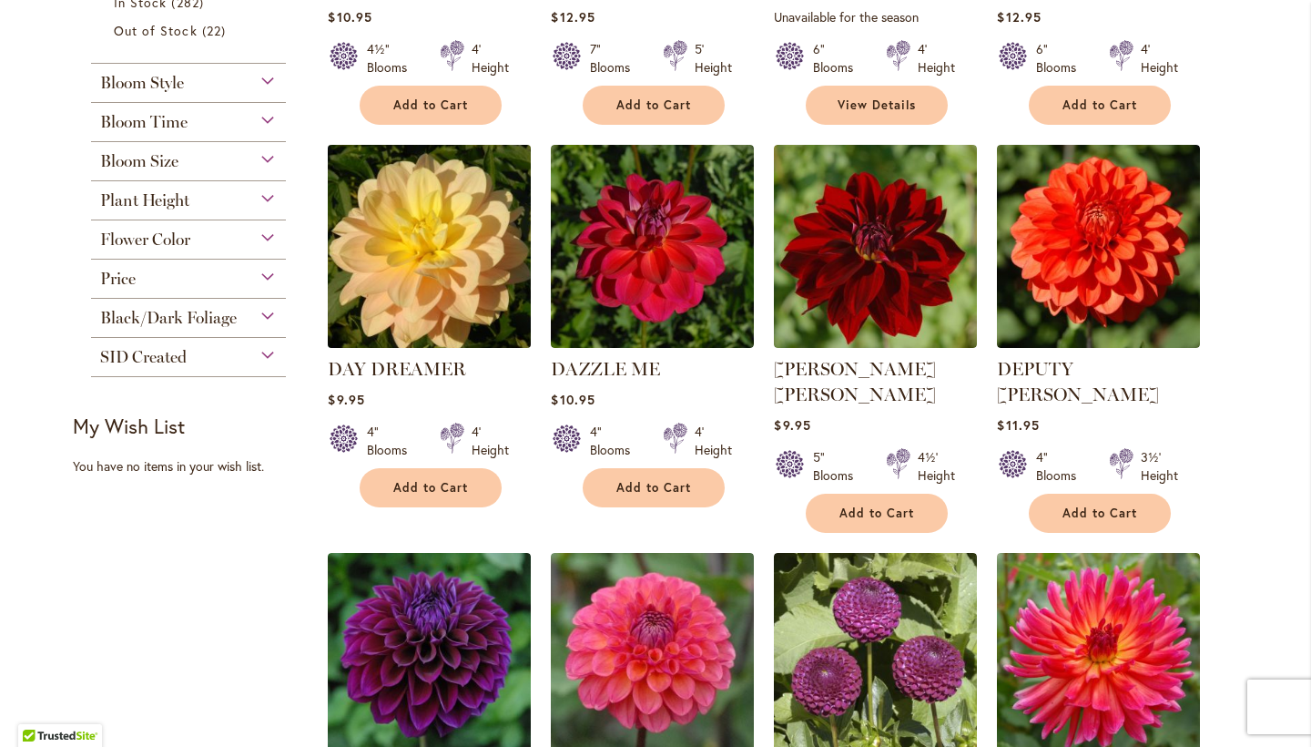
click at [452, 235] on img at bounding box center [429, 245] width 213 height 213
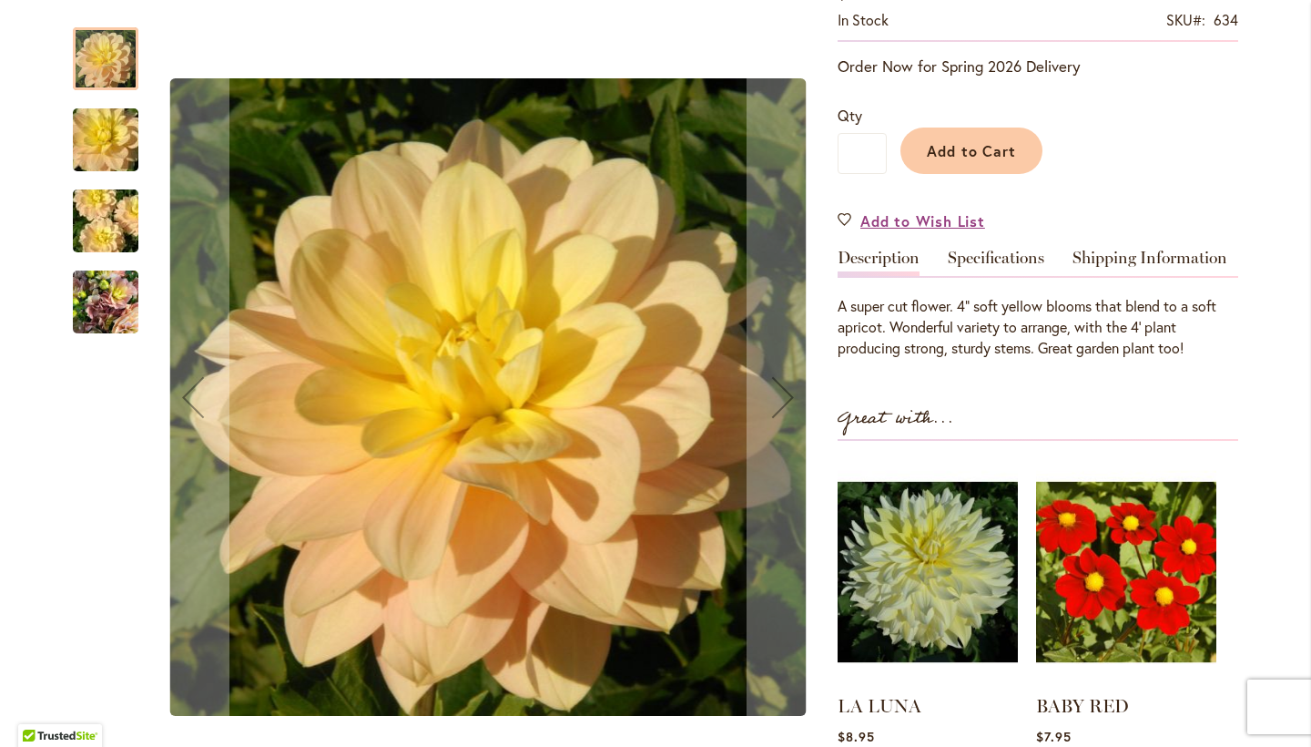
scroll to position [363, 0]
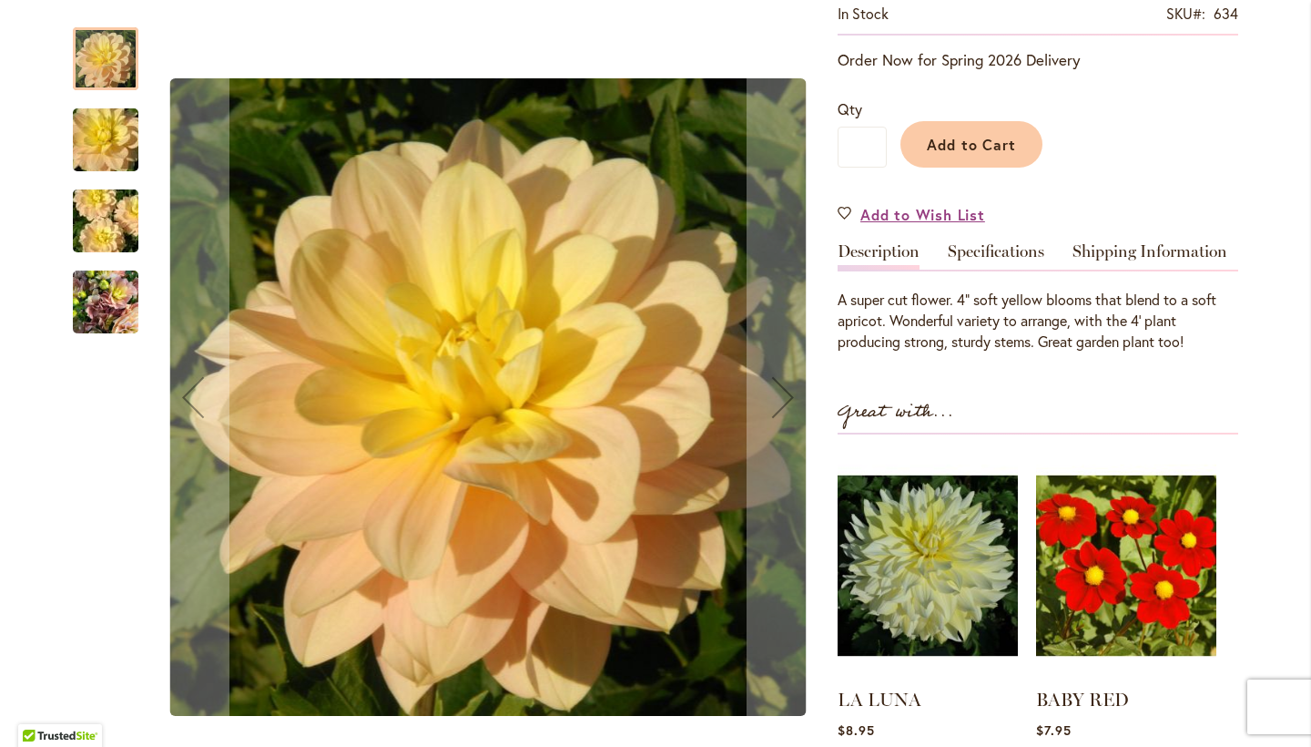
click at [101, 285] on img "DAY DREAMER" at bounding box center [106, 302] width 66 height 87
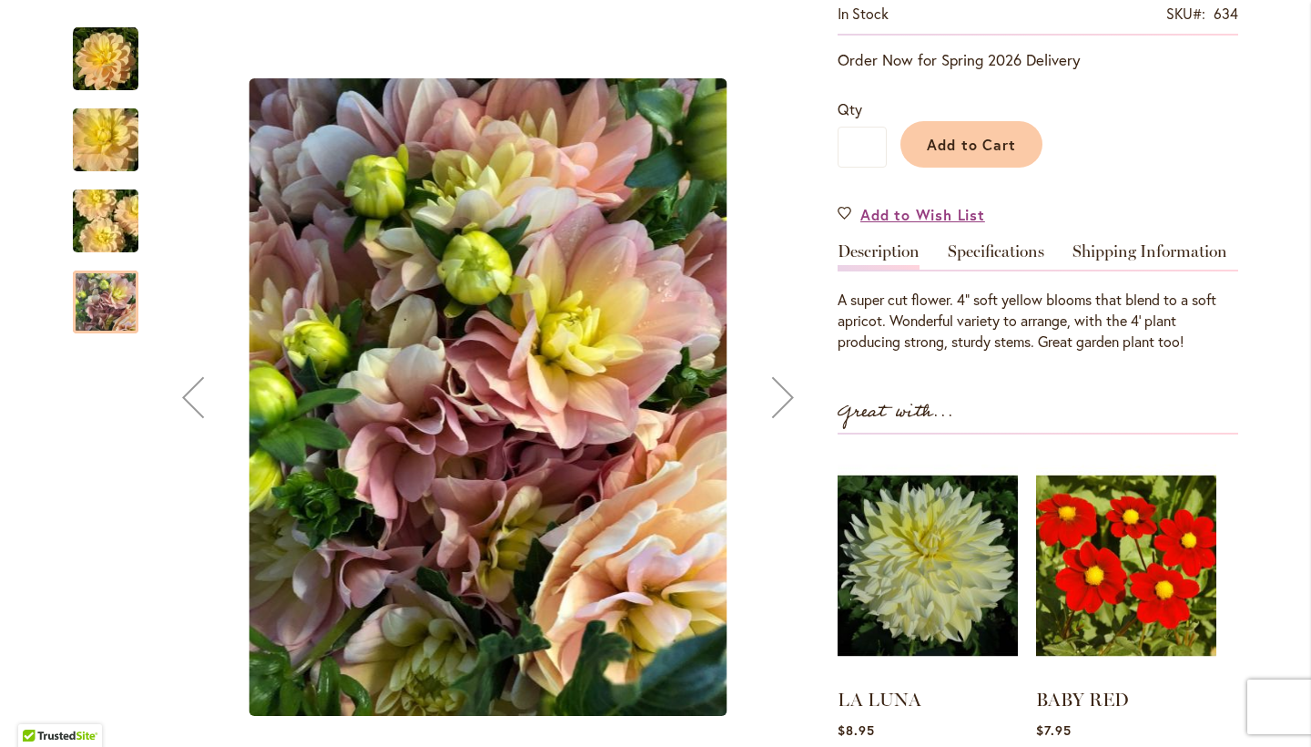
click at [109, 245] on img "DAY DREAMER" at bounding box center [105, 221] width 131 height 87
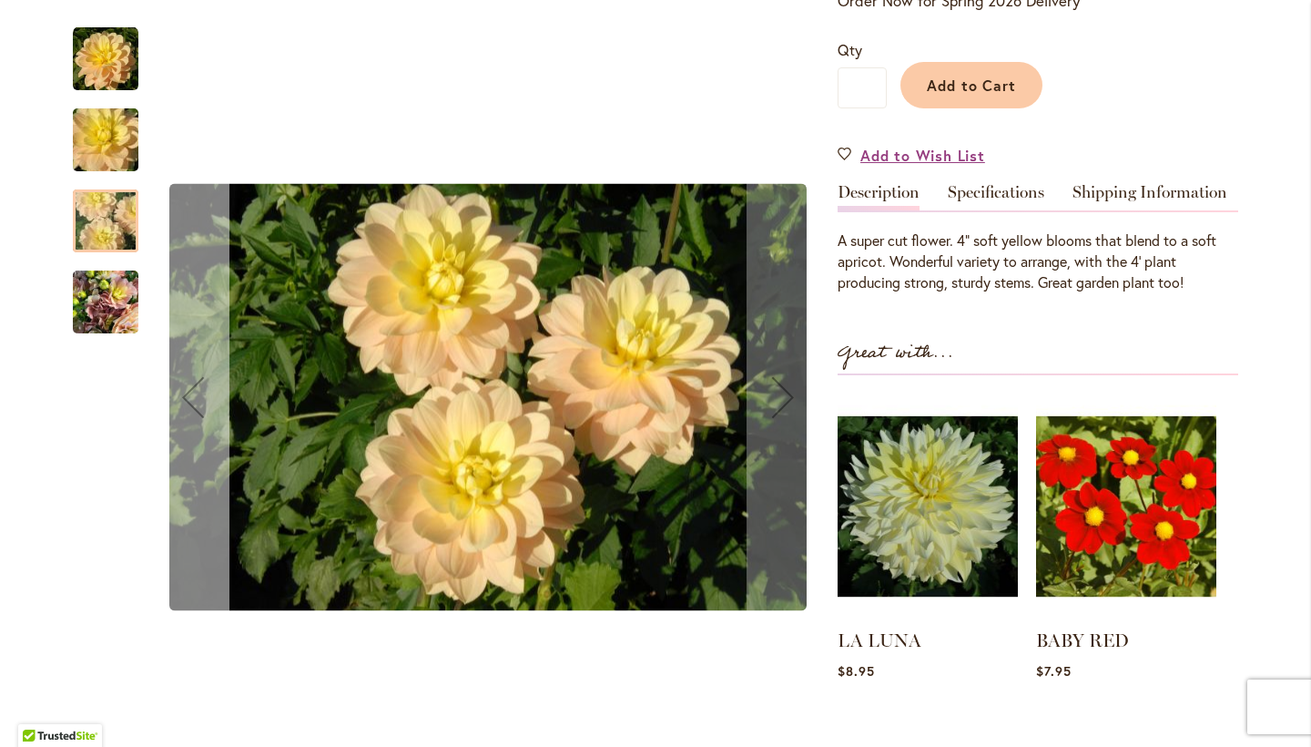
scroll to position [381, 0]
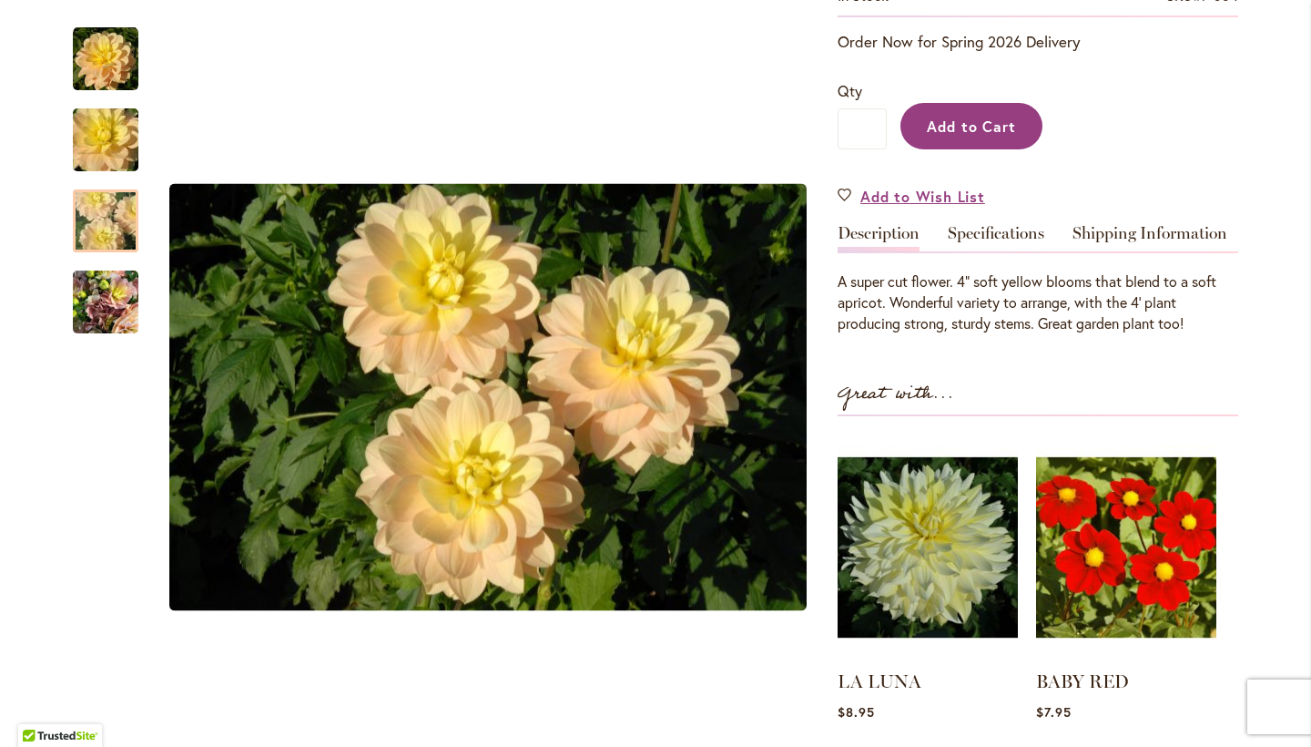
click at [958, 135] on button "Add to Cart" at bounding box center [971, 126] width 142 height 46
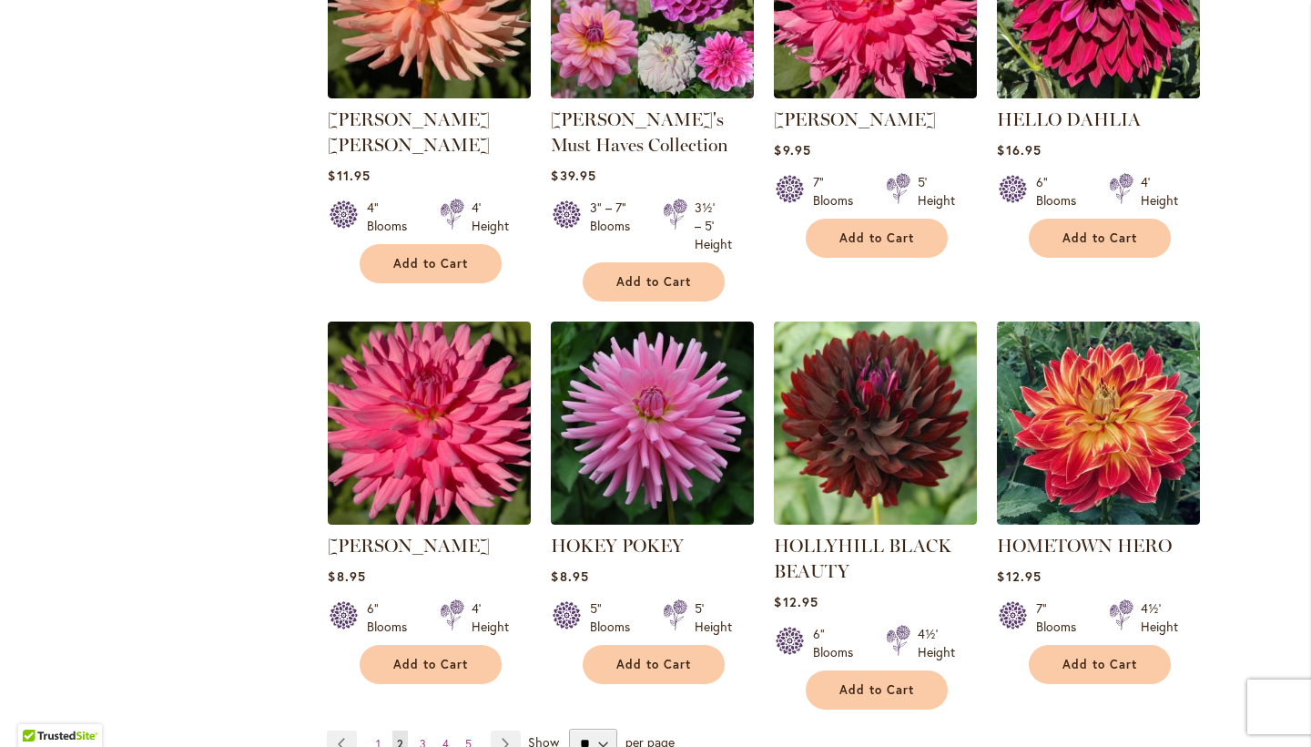
scroll to position [6095, 0]
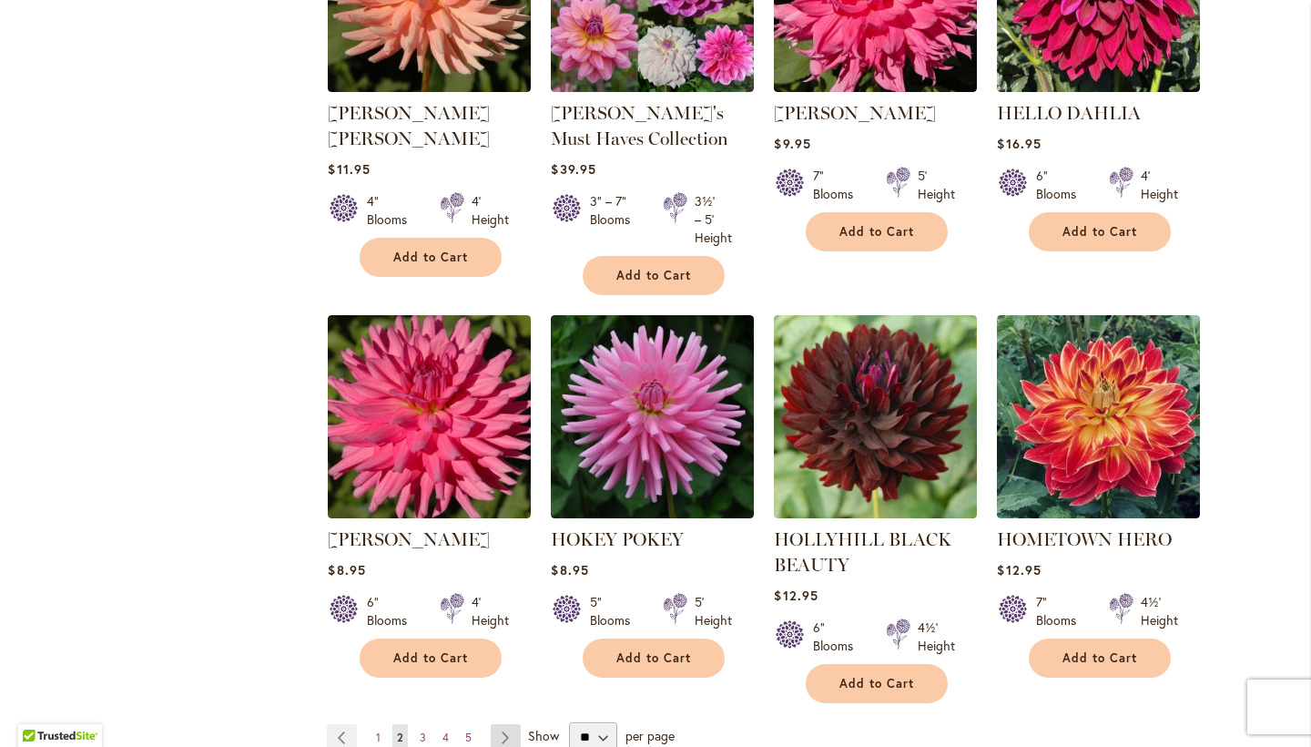
click at [507, 724] on link "Page Next" at bounding box center [506, 737] width 30 height 27
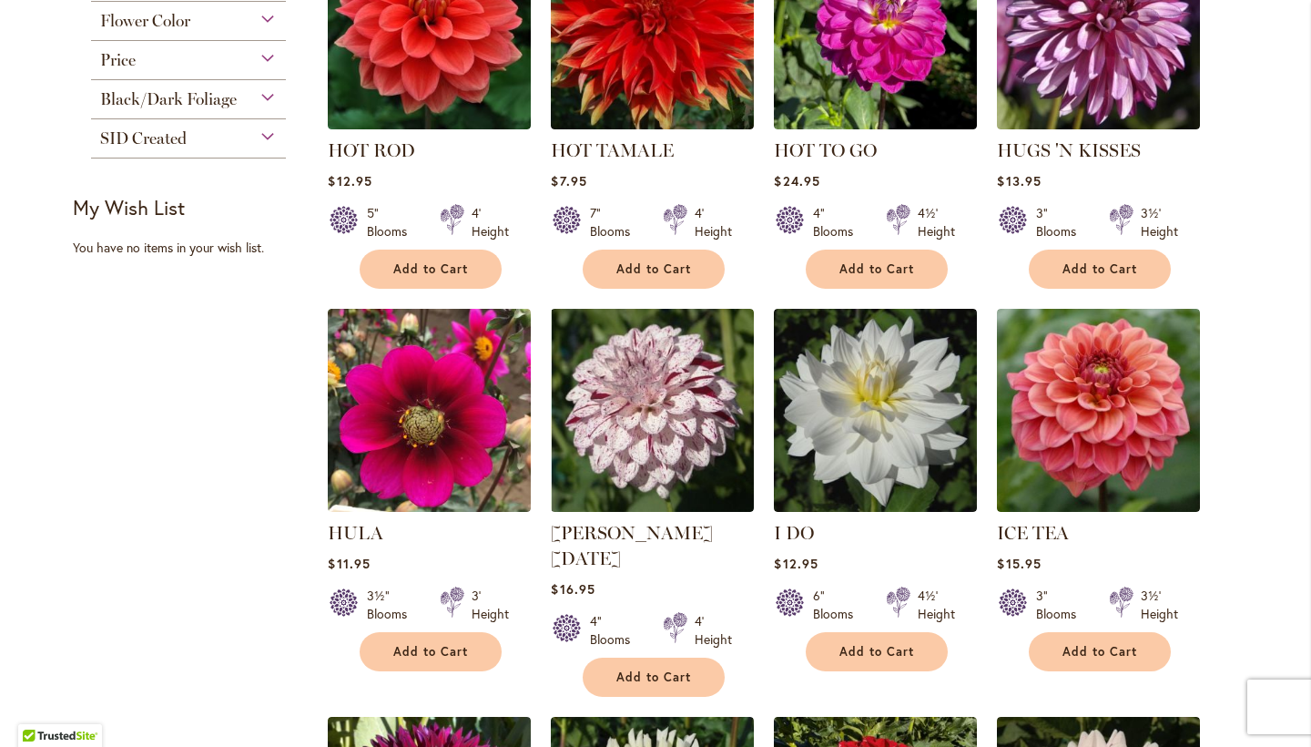
scroll to position [881, 0]
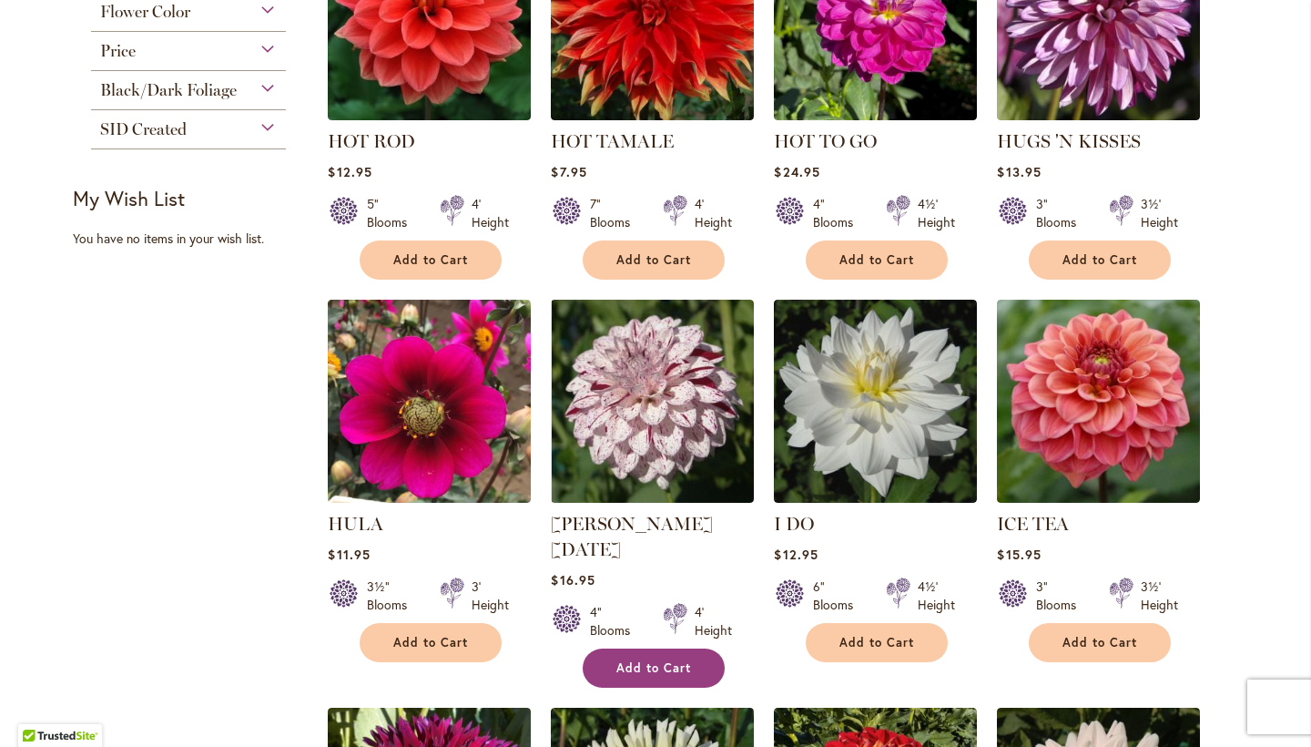
click at [644, 660] on span "Add to Cart" at bounding box center [653, 667] width 75 height 15
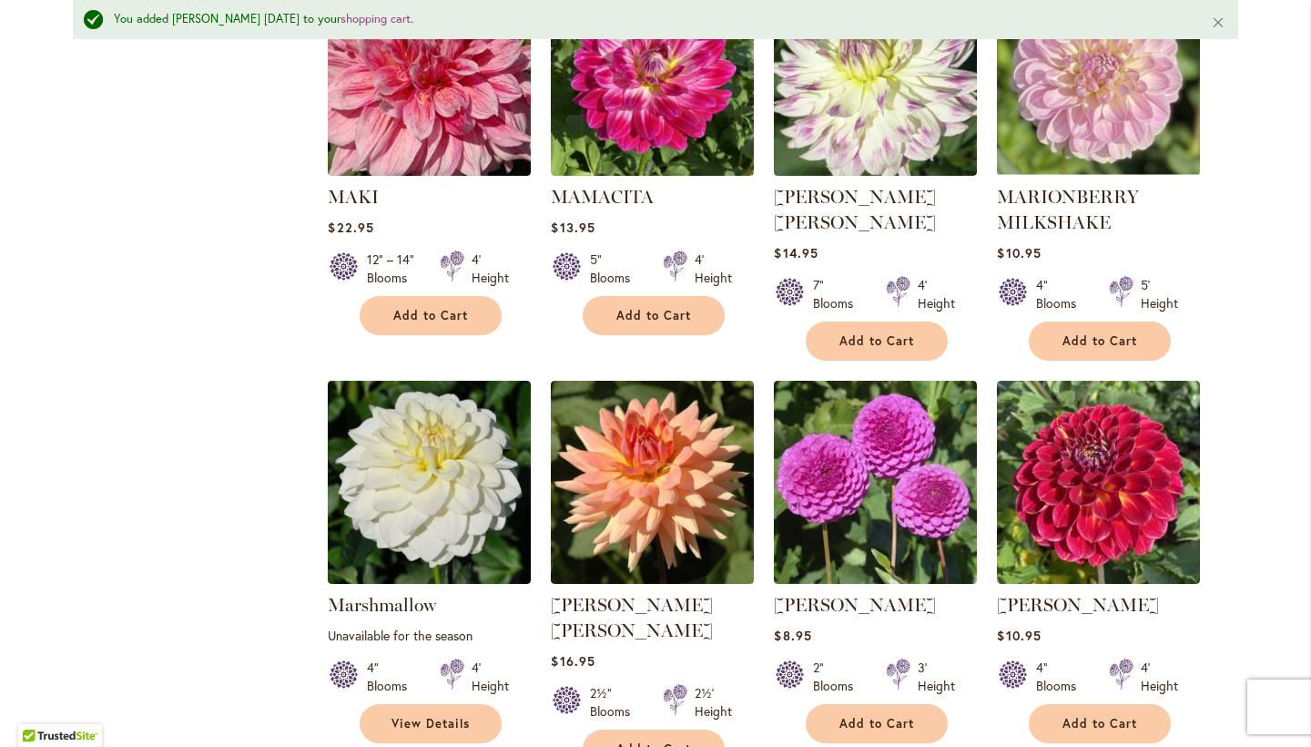
scroll to position [6013, 0]
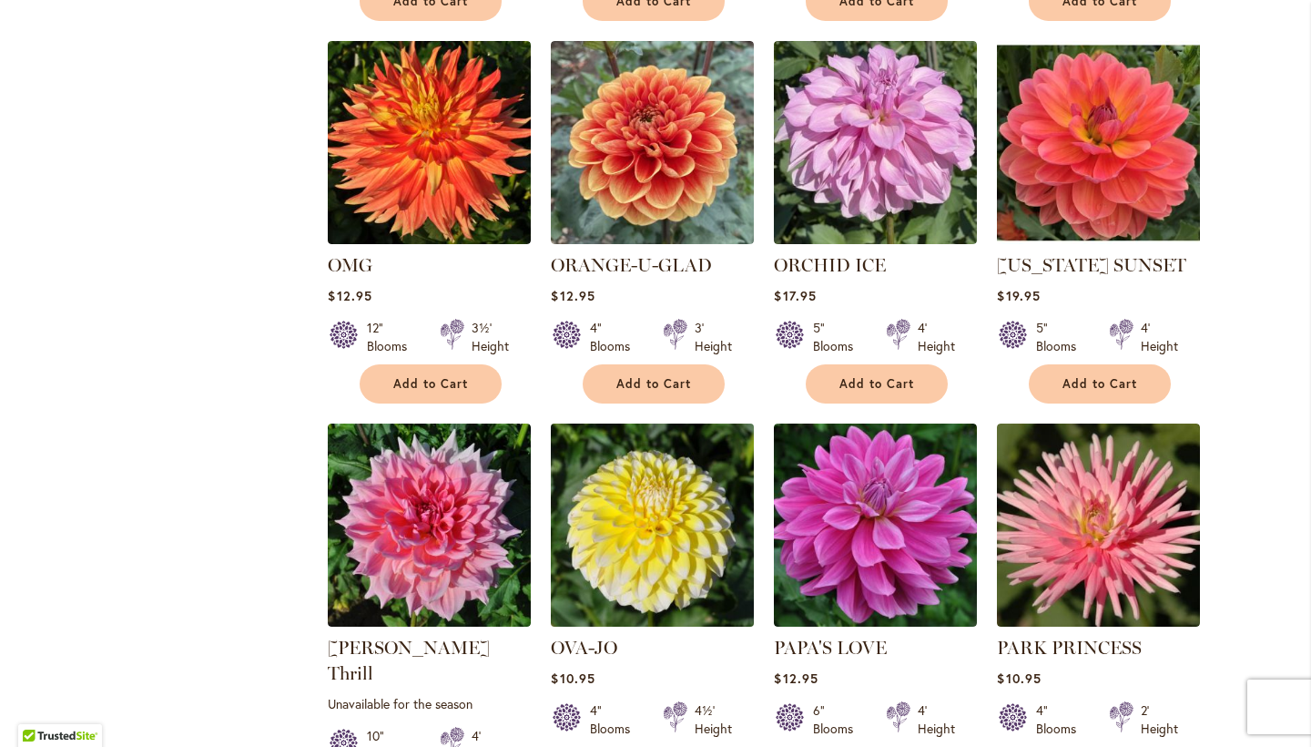
scroll to position [2749, 0]
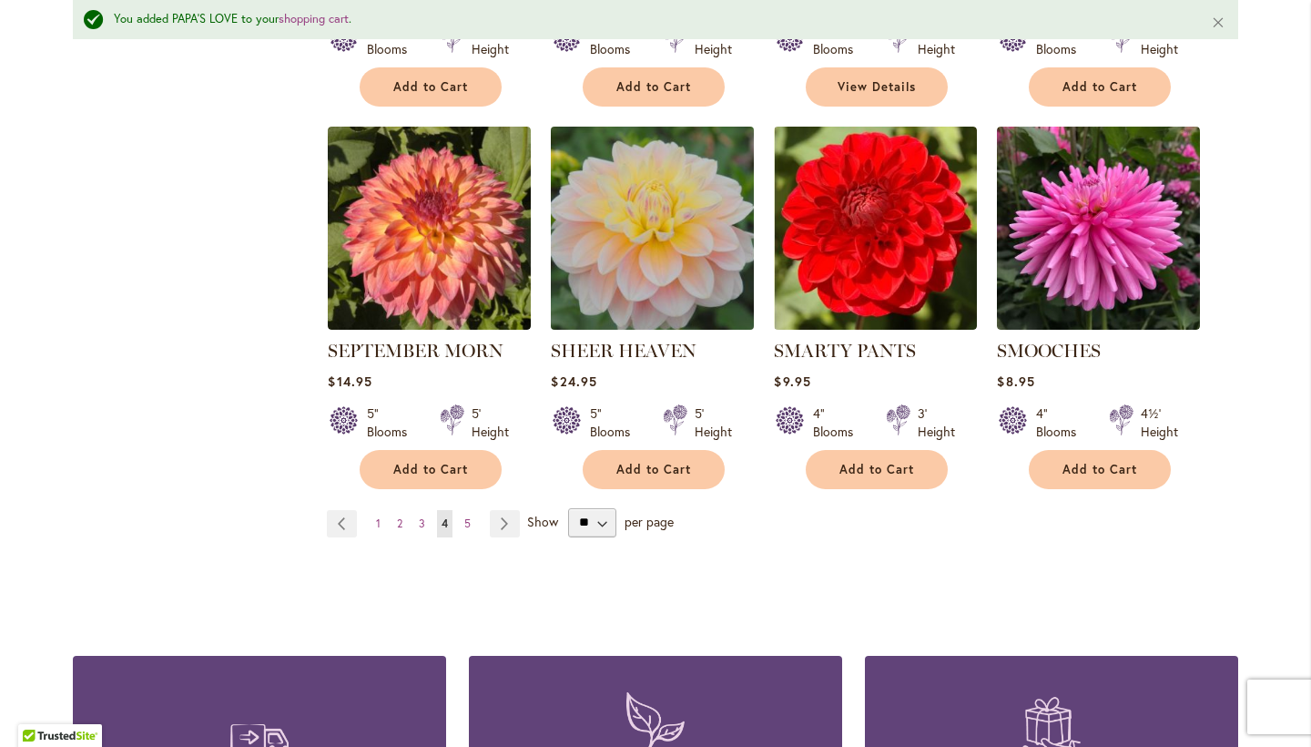
scroll to position [6259, 0]
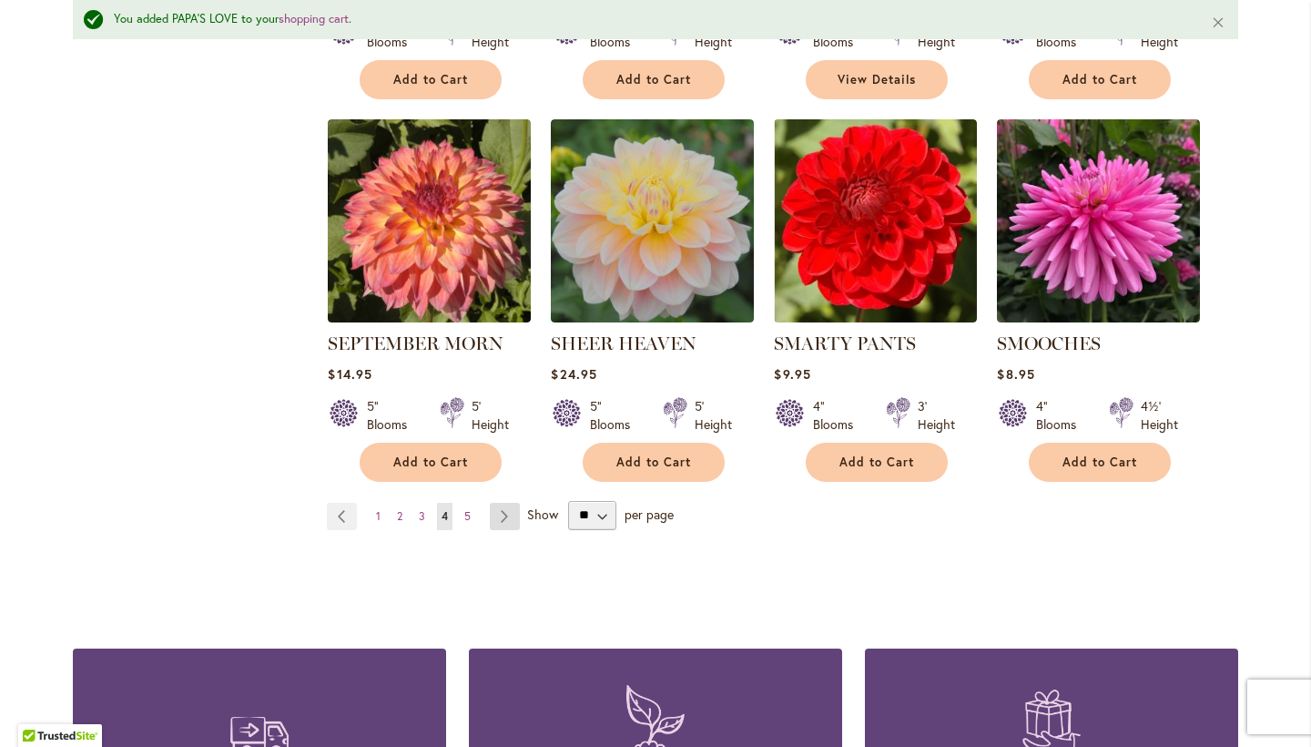
click at [510, 503] on link "Page Next" at bounding box center [505, 516] width 30 height 27
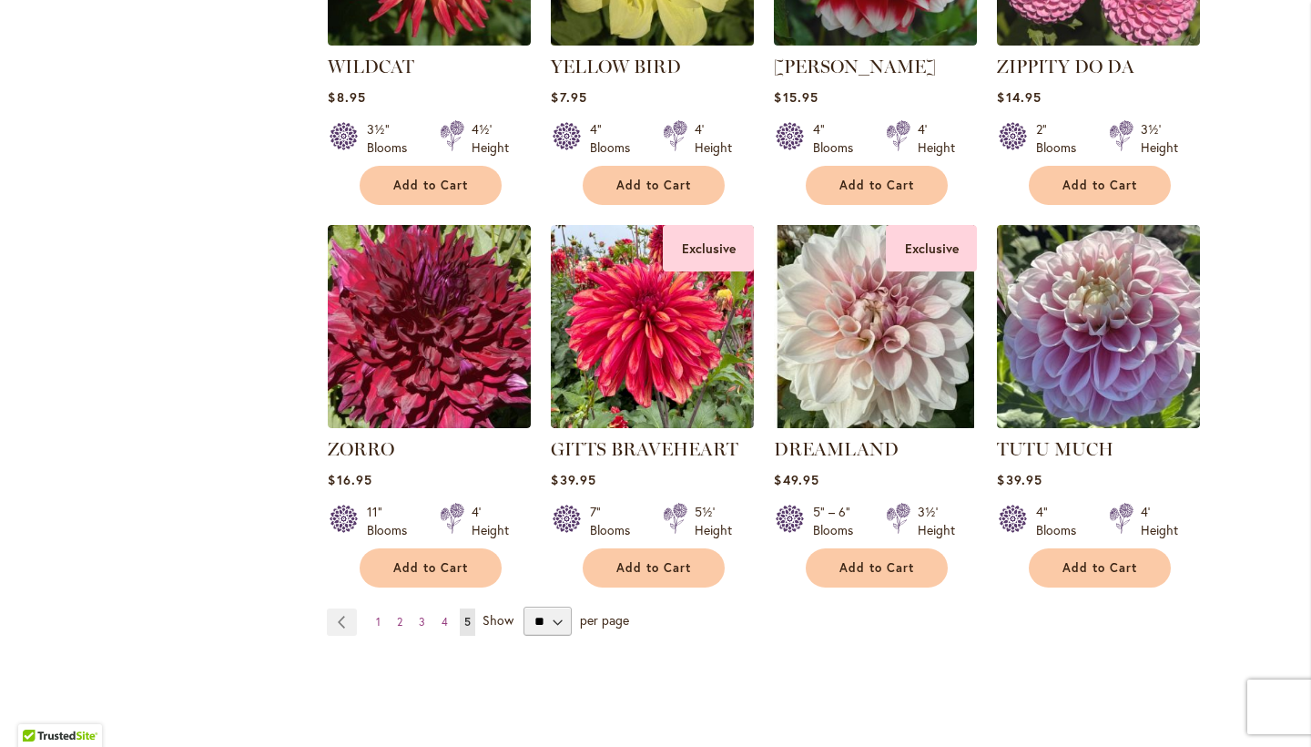
scroll to position [4476, 0]
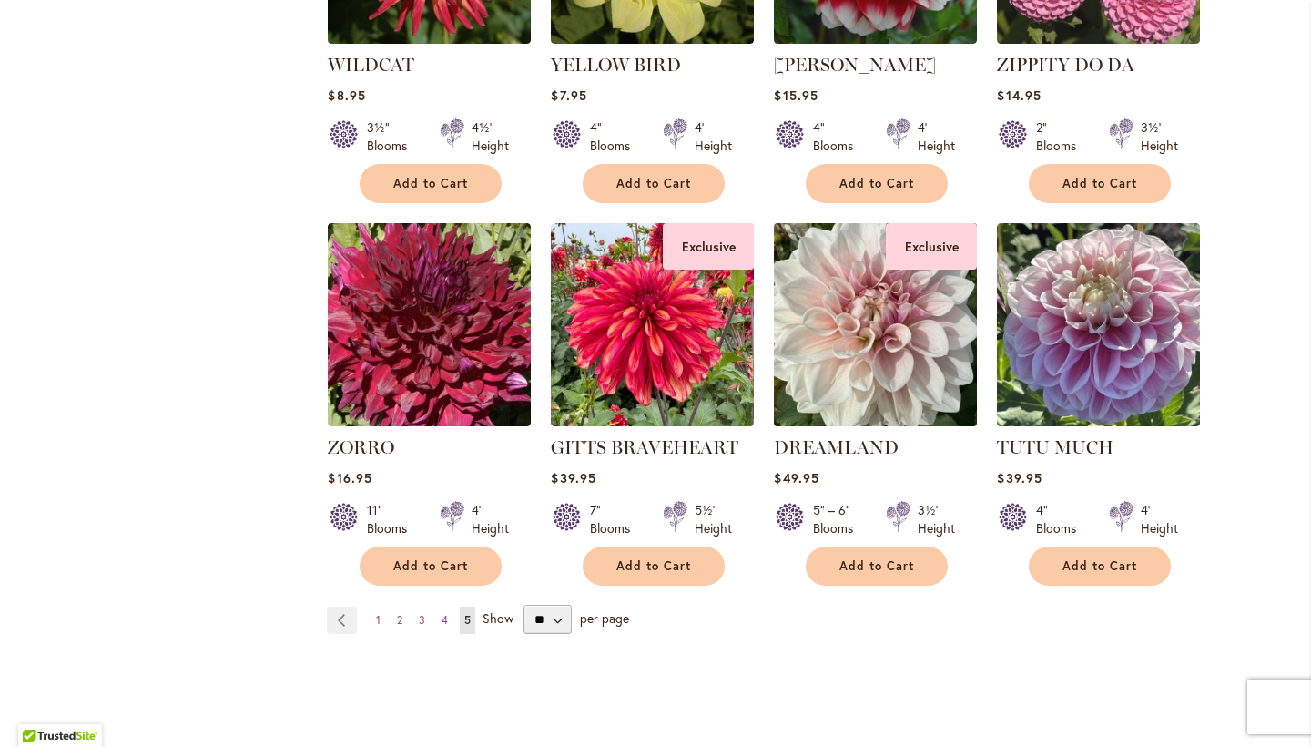
click at [890, 287] on img at bounding box center [875, 324] width 213 height 213
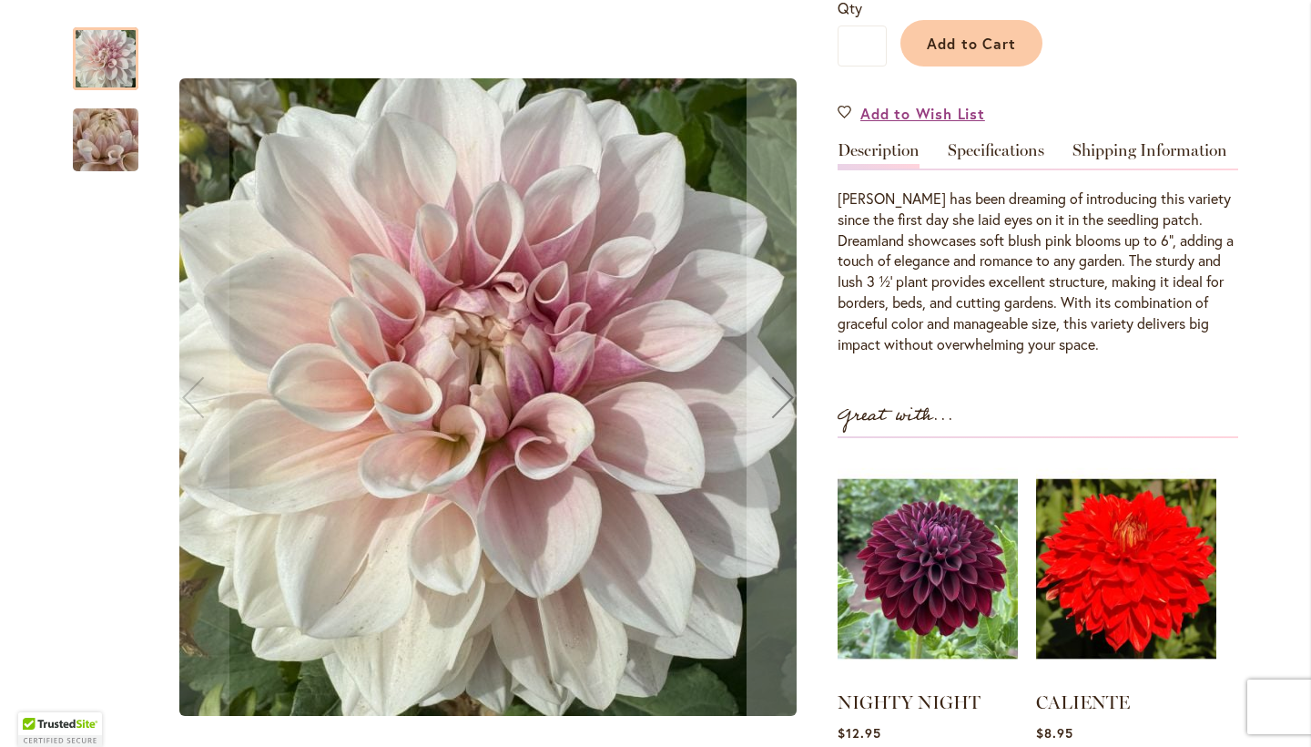
scroll to position [458, 0]
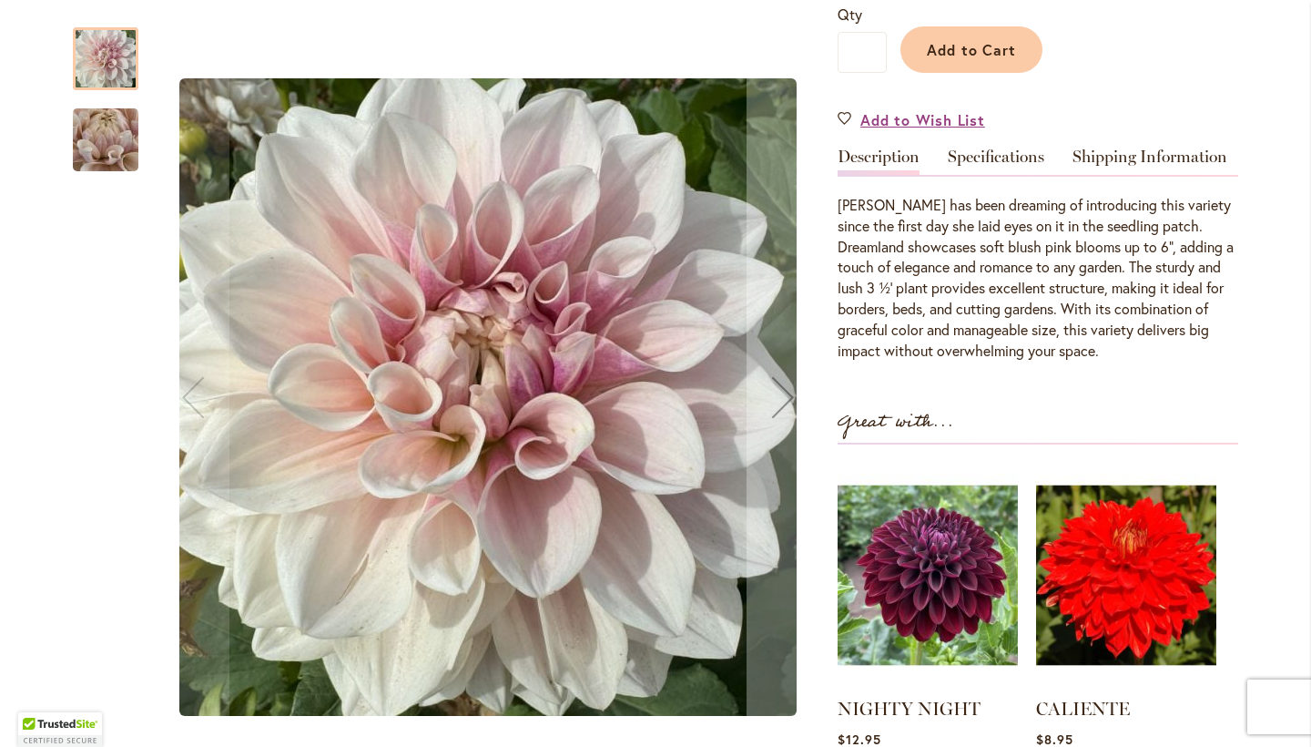
click at [138, 139] on div at bounding box center [446, 397] width 747 height 777
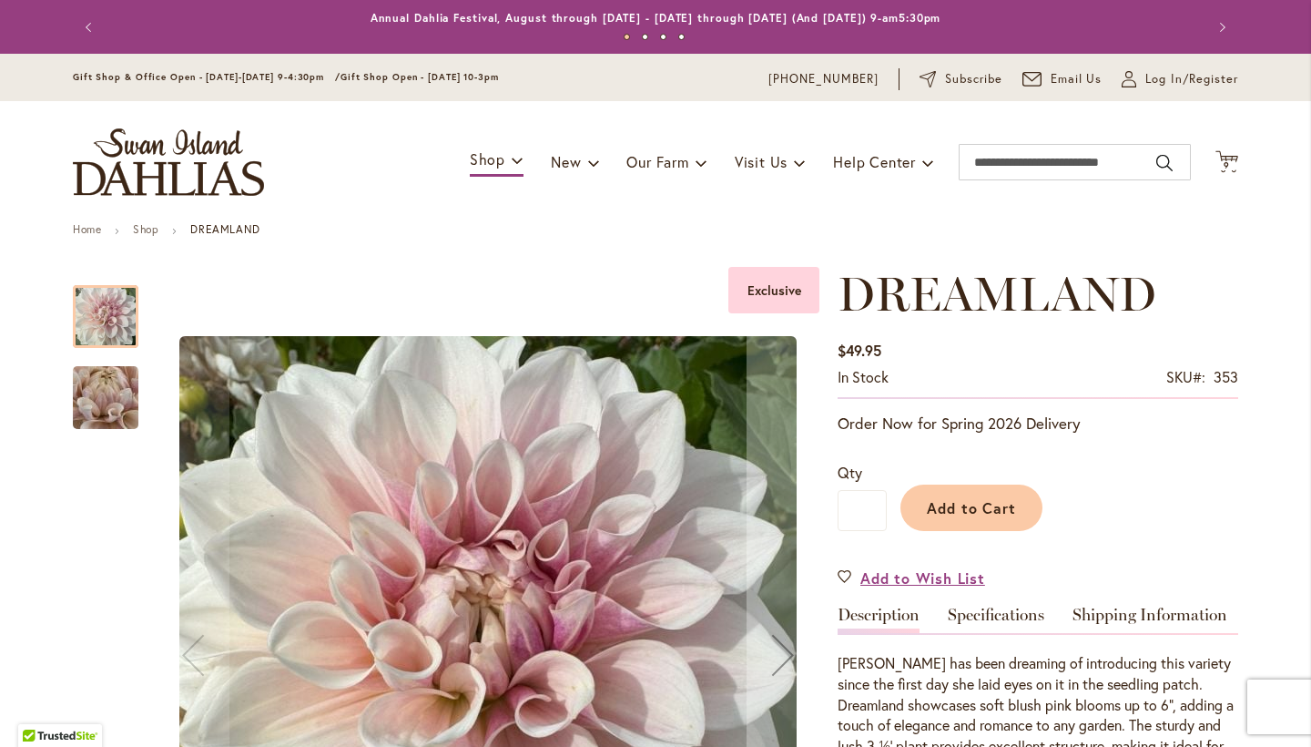
scroll to position [0, 0]
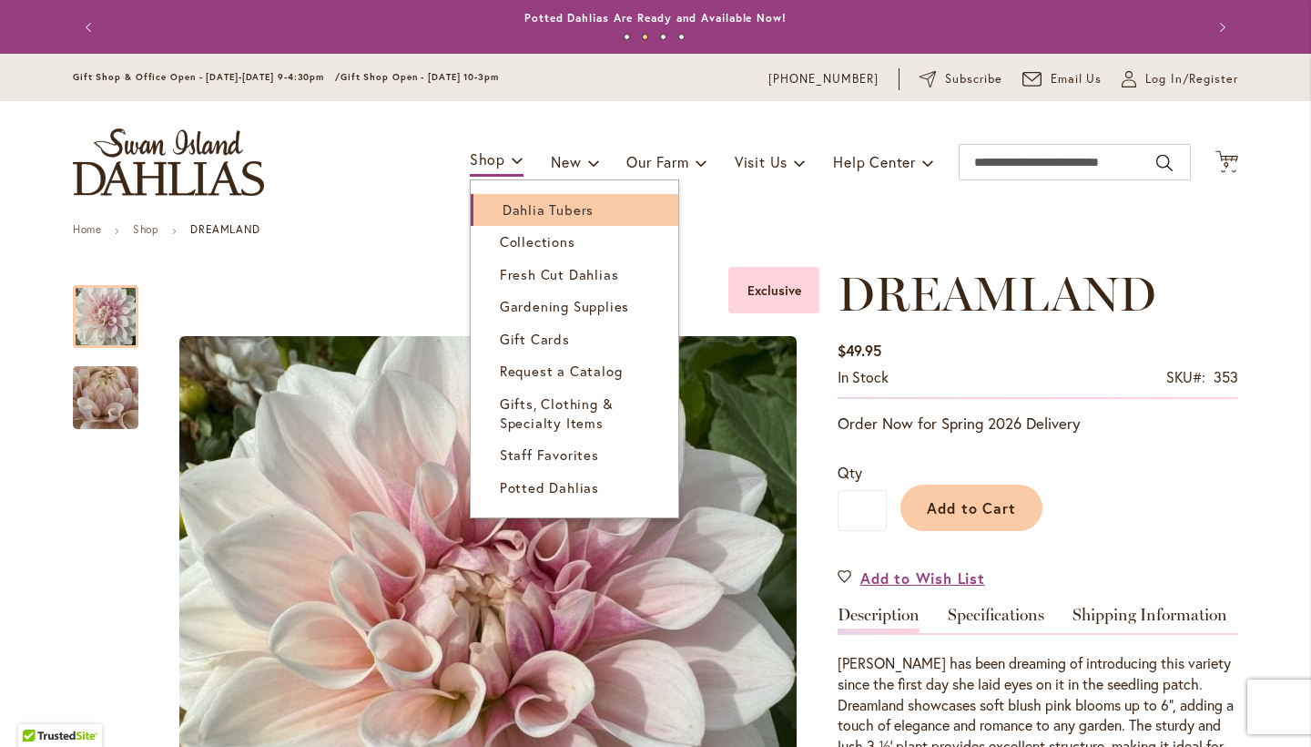
click at [529, 210] on span "Dahlia Tubers" at bounding box center [548, 209] width 91 height 18
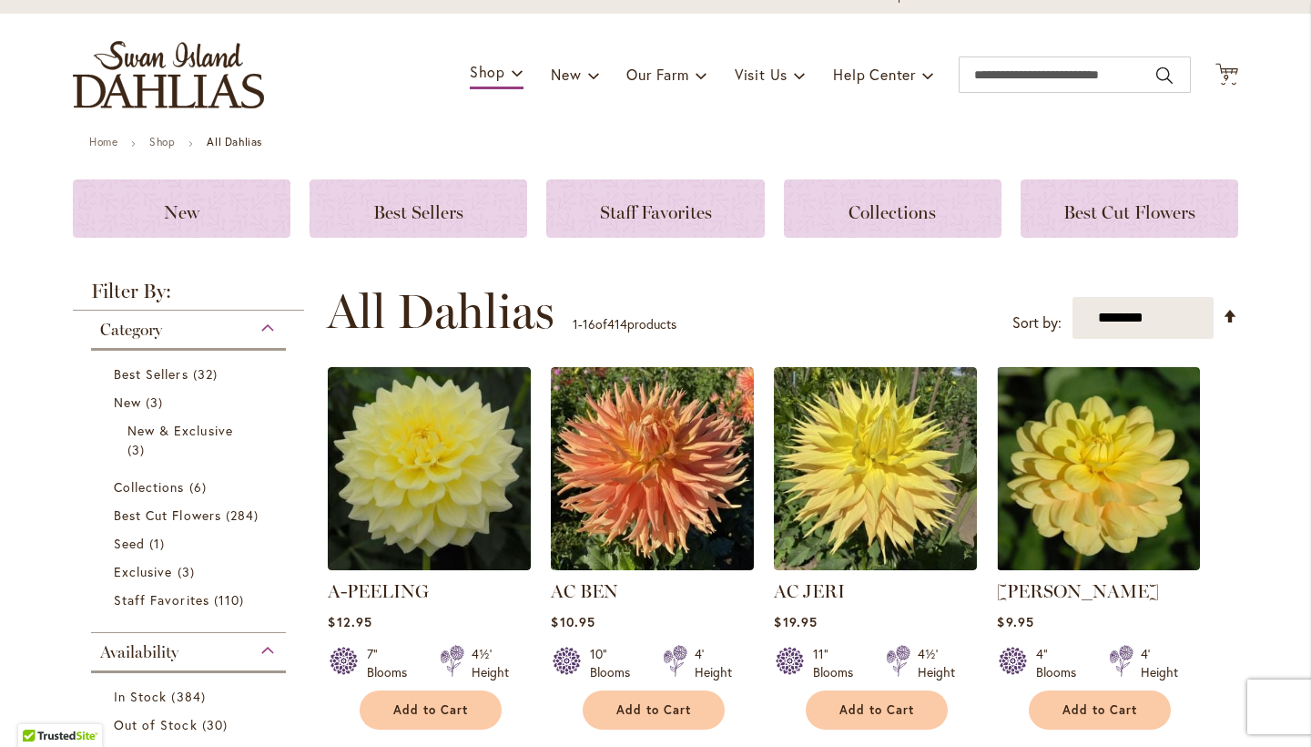
scroll to position [168, 0]
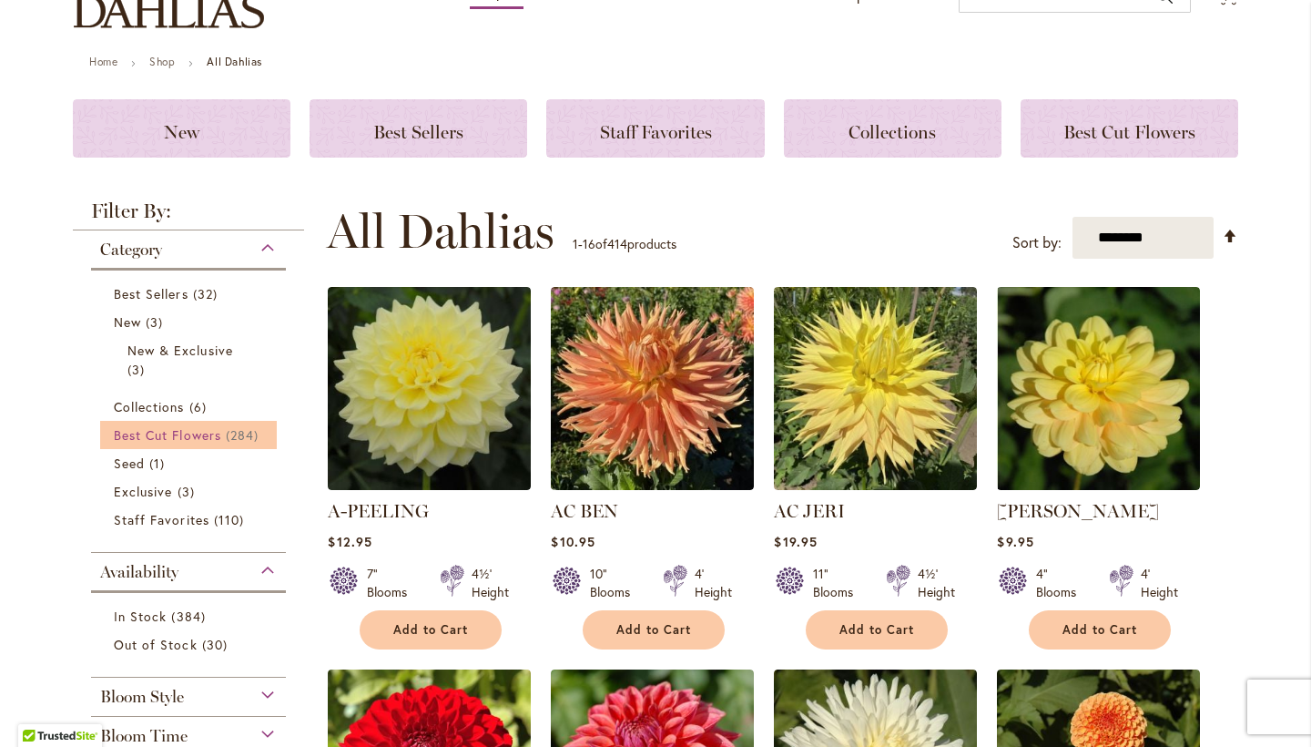
click at [192, 432] on span "Best Cut Flowers" at bounding box center [167, 434] width 107 height 17
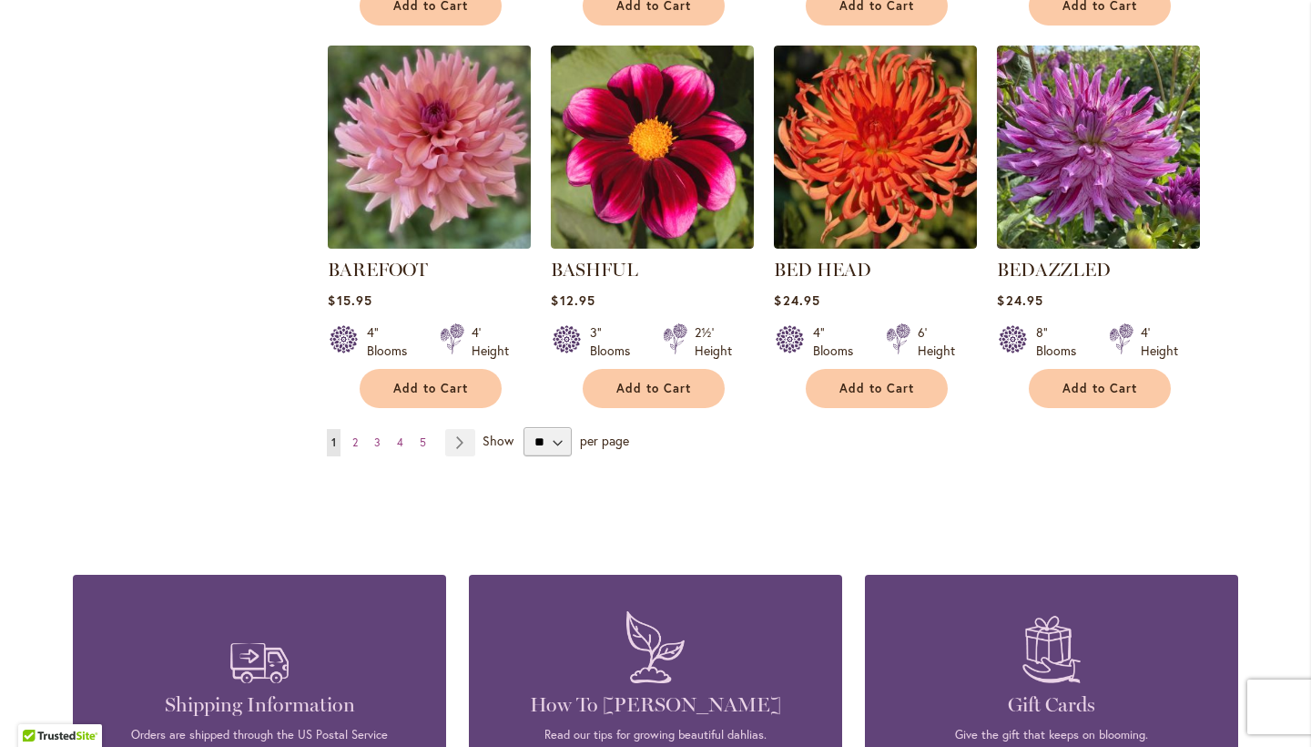
scroll to position [1691, 0]
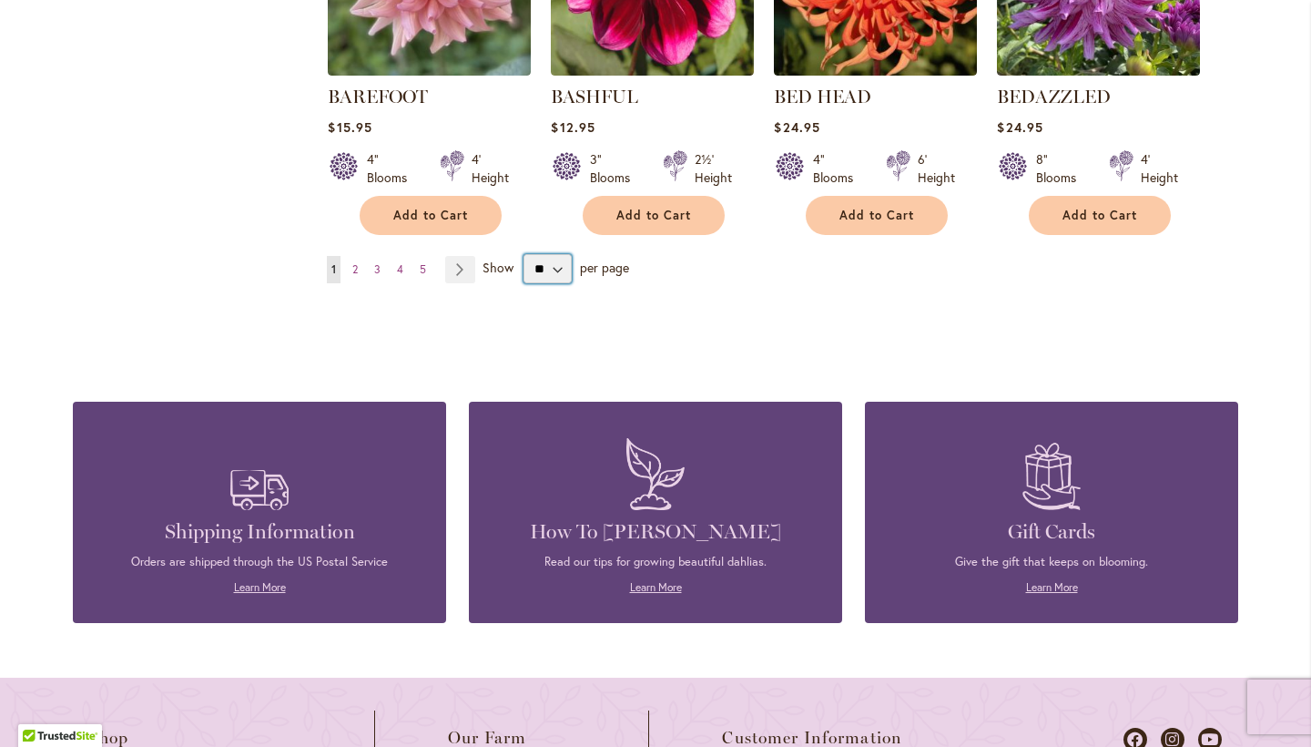
select select "**"
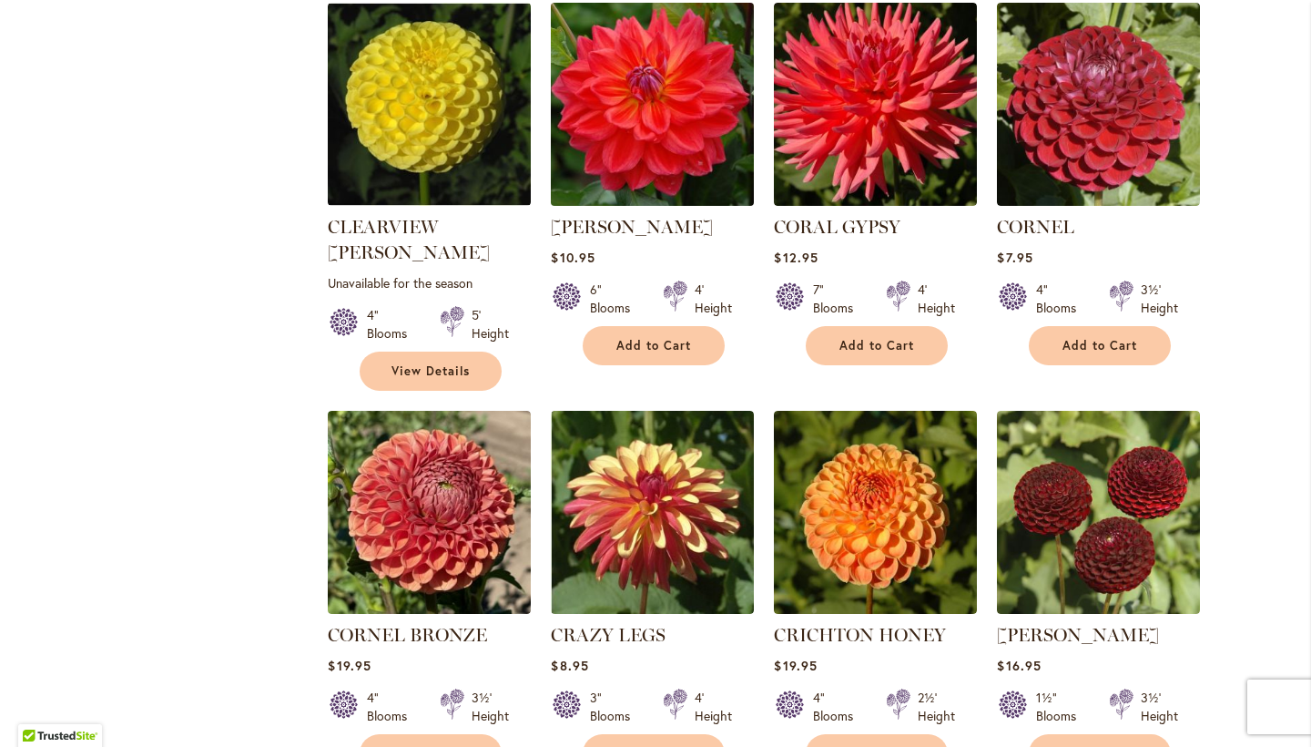
scroll to position [5586, 0]
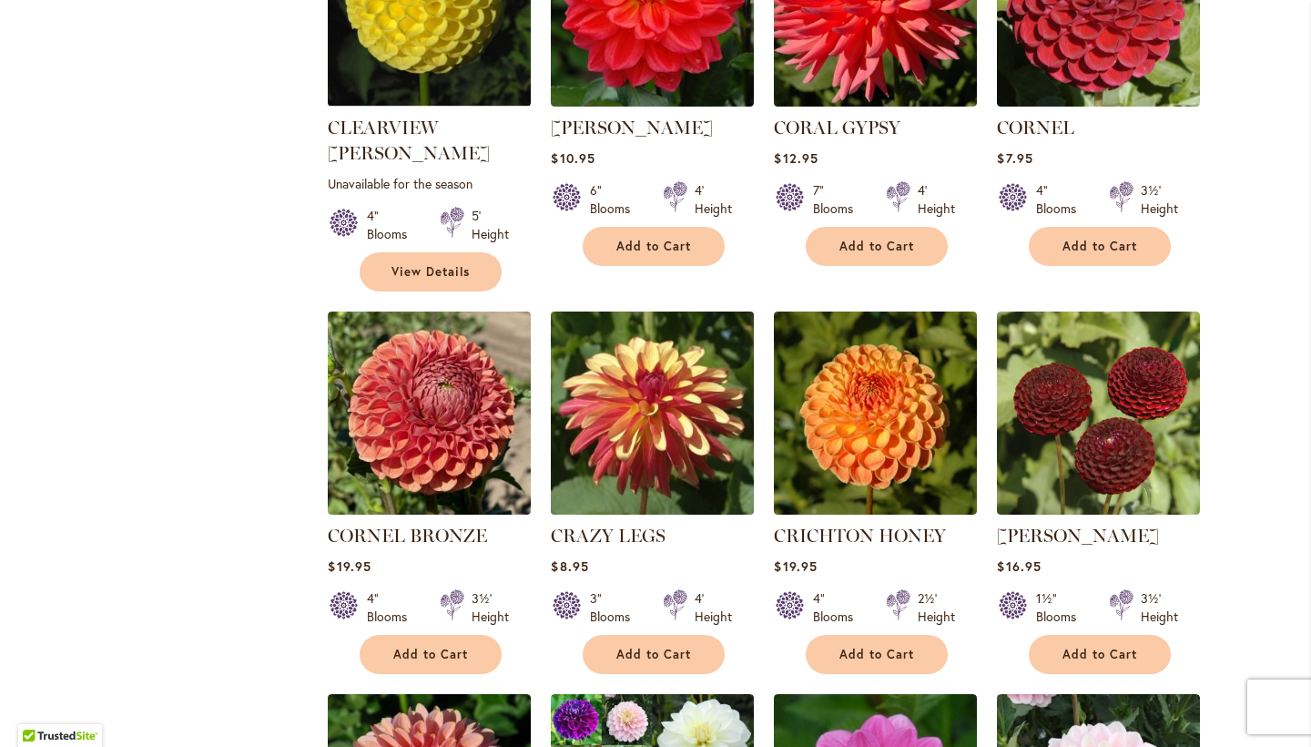
click at [655, 307] on img at bounding box center [652, 412] width 213 height 213
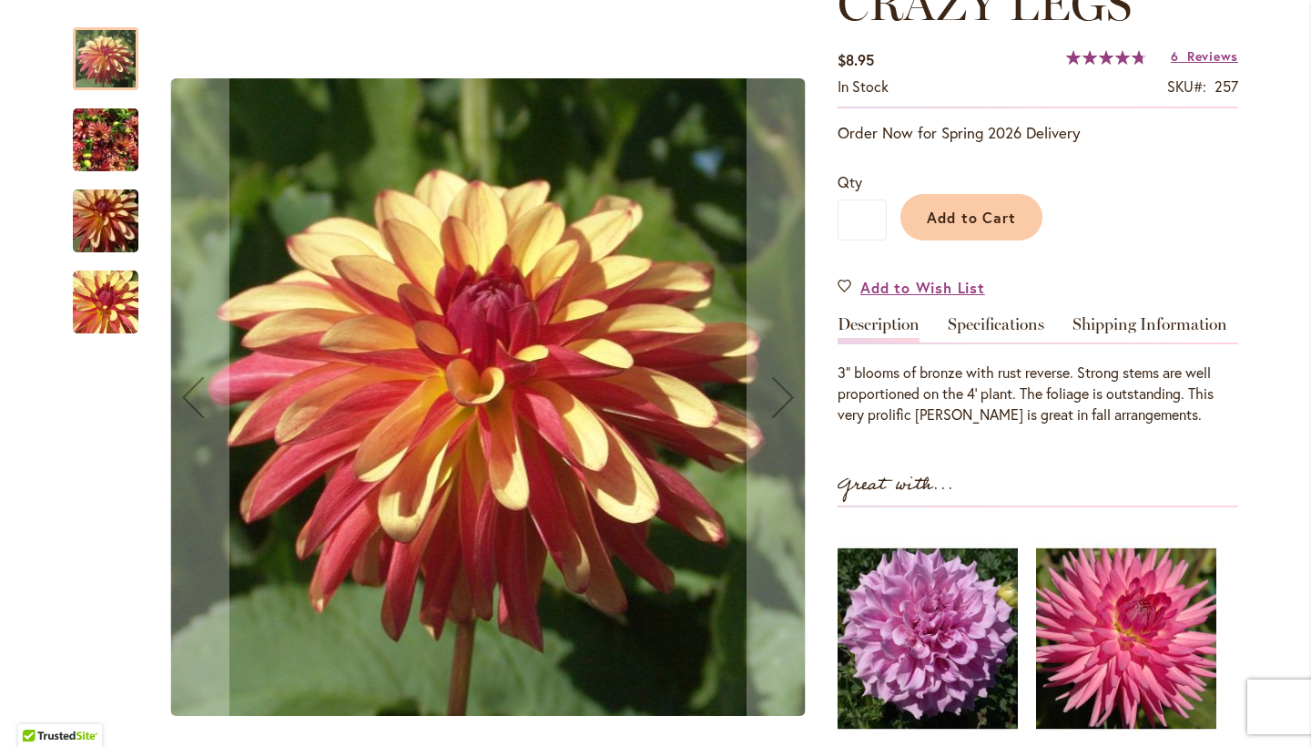
scroll to position [319, 0]
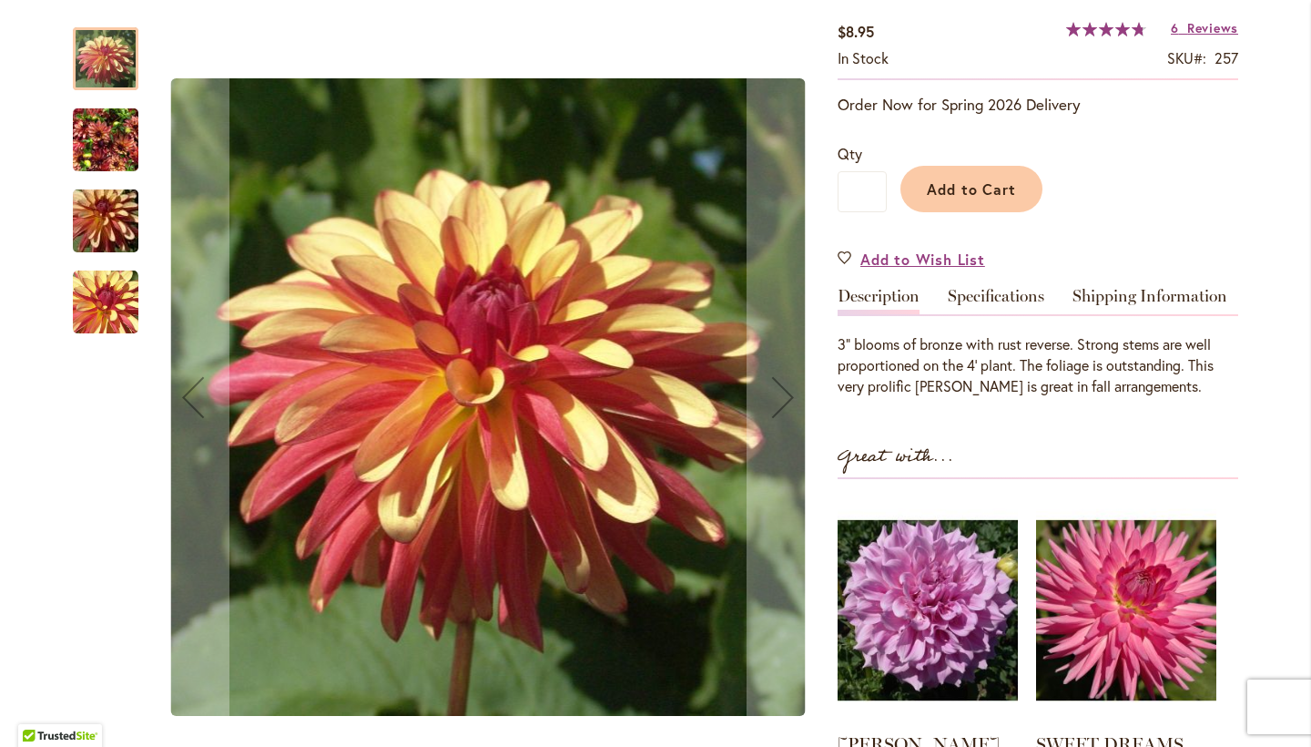
click at [114, 135] on img "CRAZY LEGS" at bounding box center [106, 140] width 66 height 87
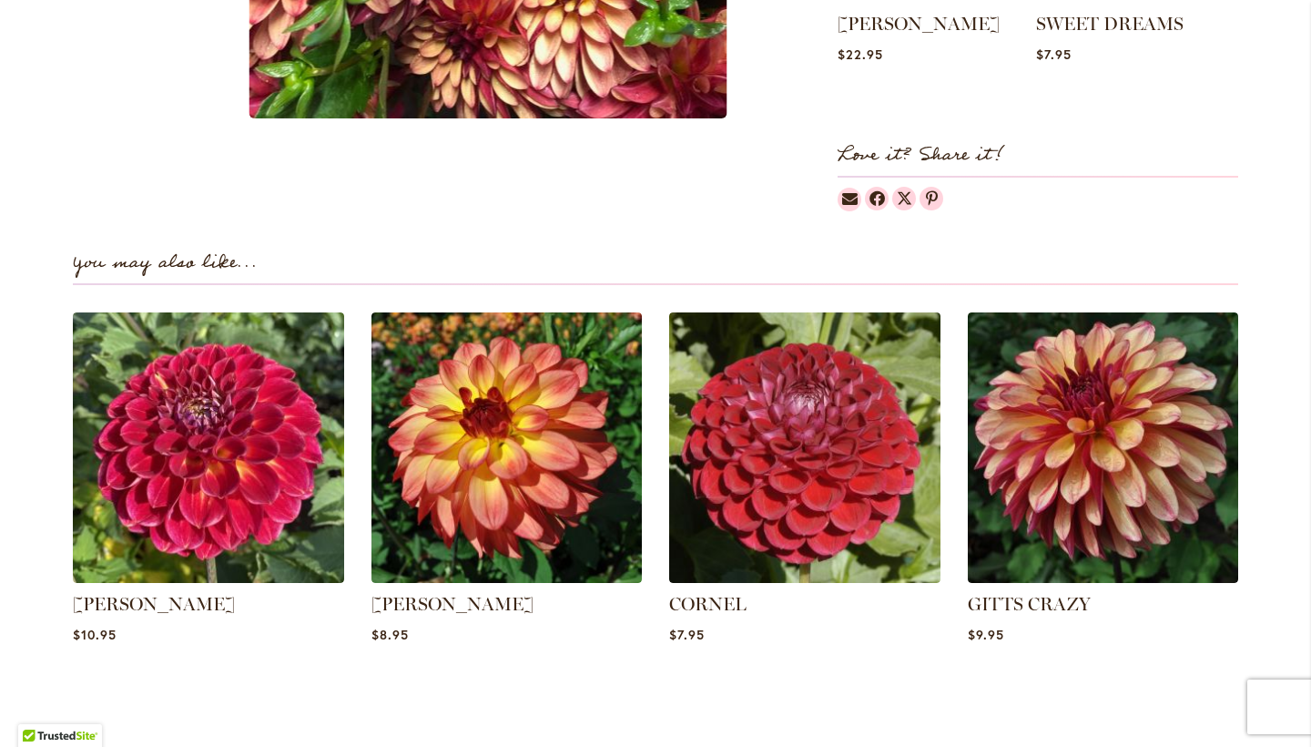
scroll to position [1040, 0]
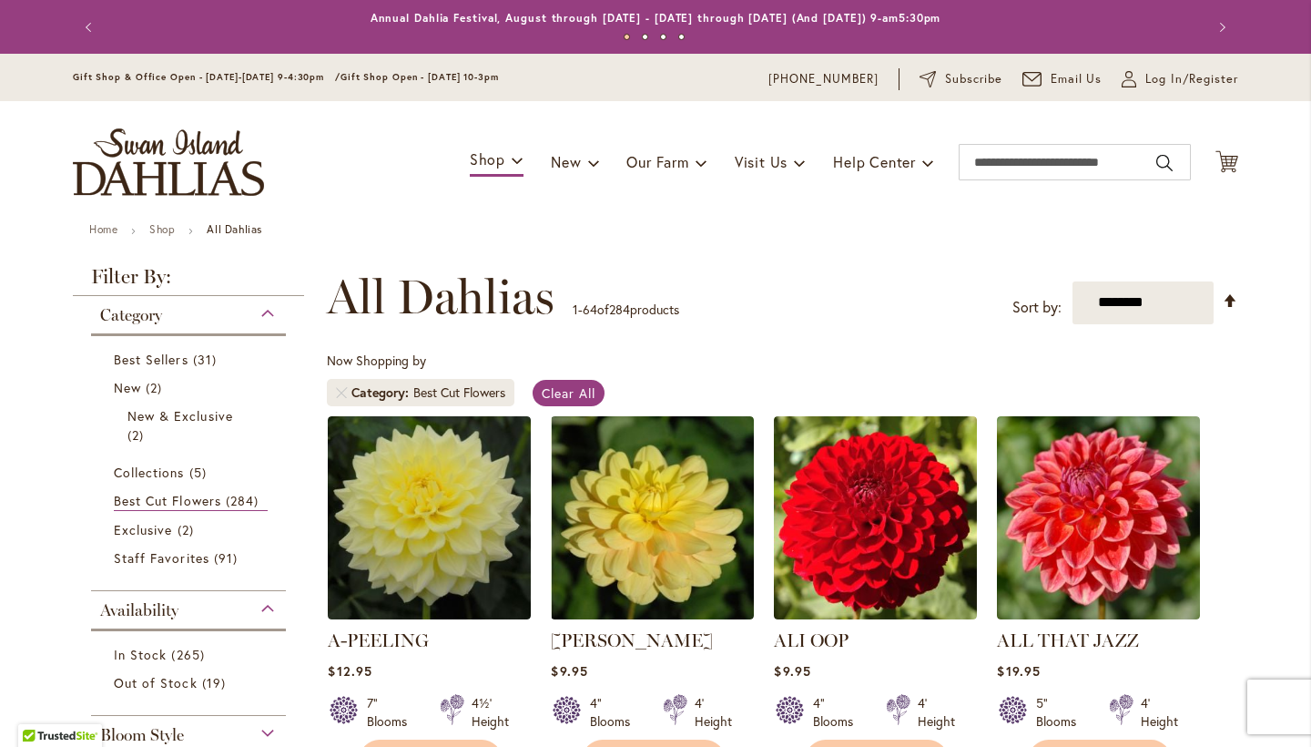
scroll to position [338, 0]
